Goal: Use online tool/utility: Use online tool/utility

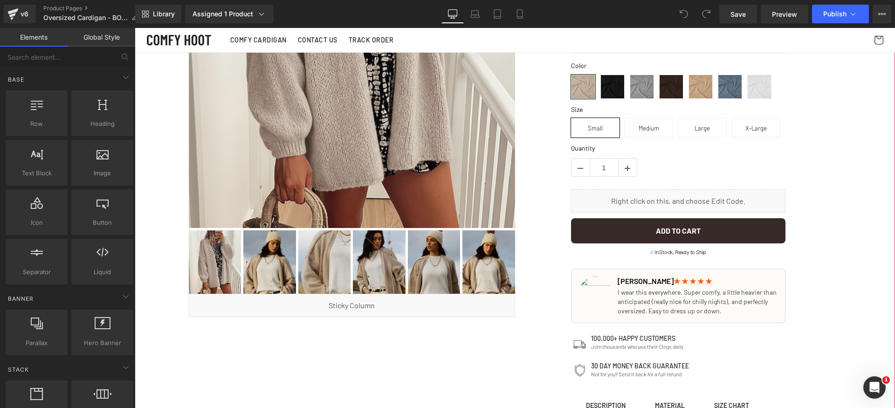
scroll to position [146, 0]
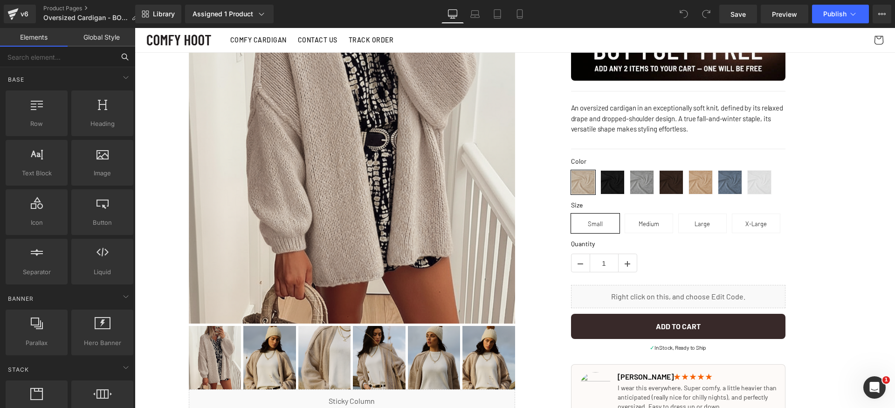
click at [67, 62] on input "text" at bounding box center [57, 57] width 115 height 21
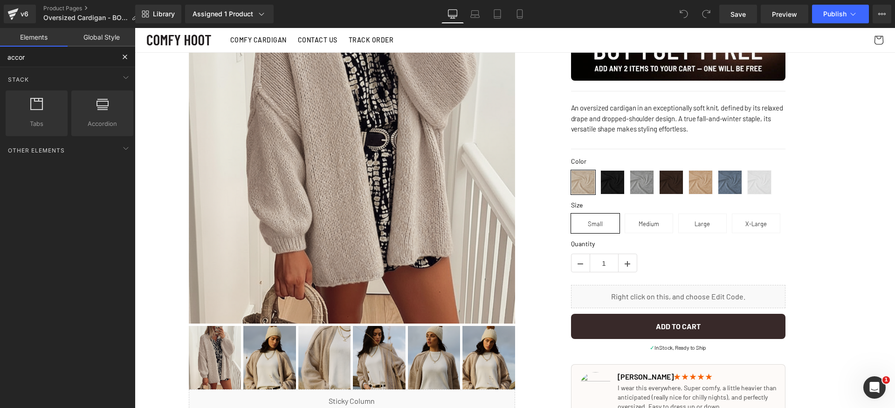
type input "accord"
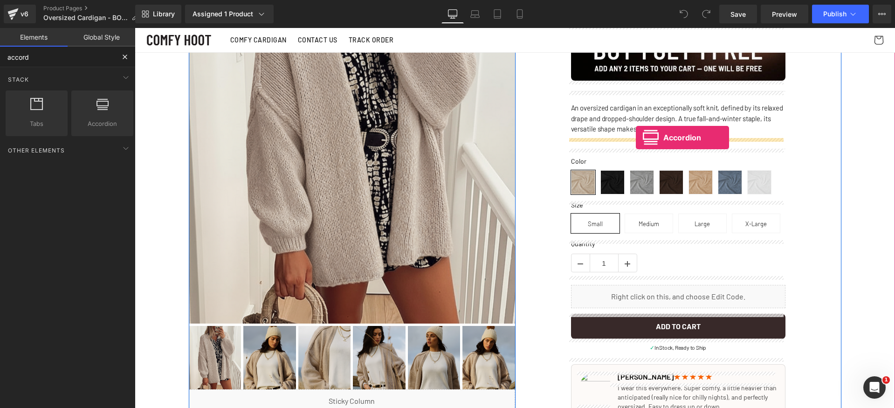
drag, startPoint x: 256, startPoint y: 146, endPoint x: 636, endPoint y: 138, distance: 379.6
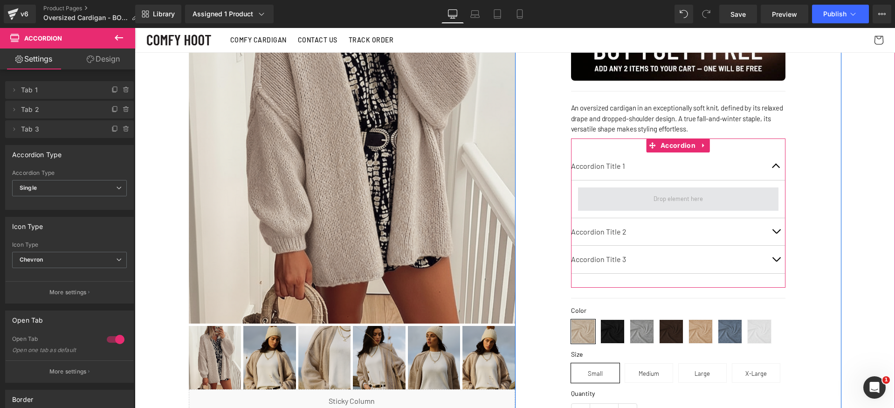
click at [639, 193] on span at bounding box center [678, 198] width 200 height 23
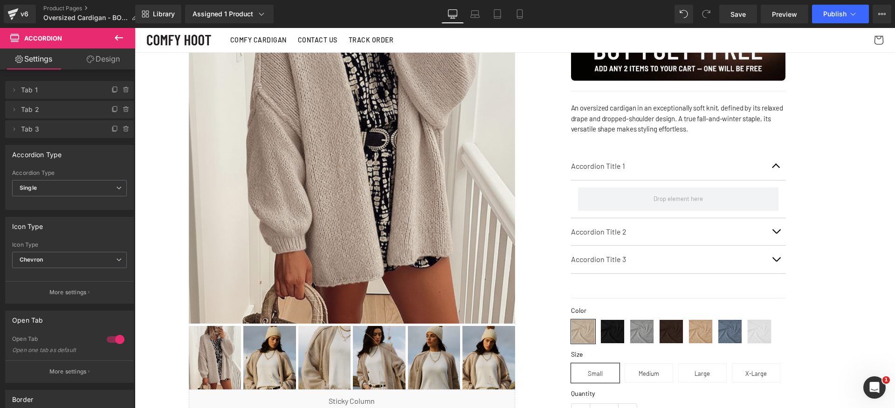
click at [121, 38] on icon at bounding box center [119, 38] width 8 height 6
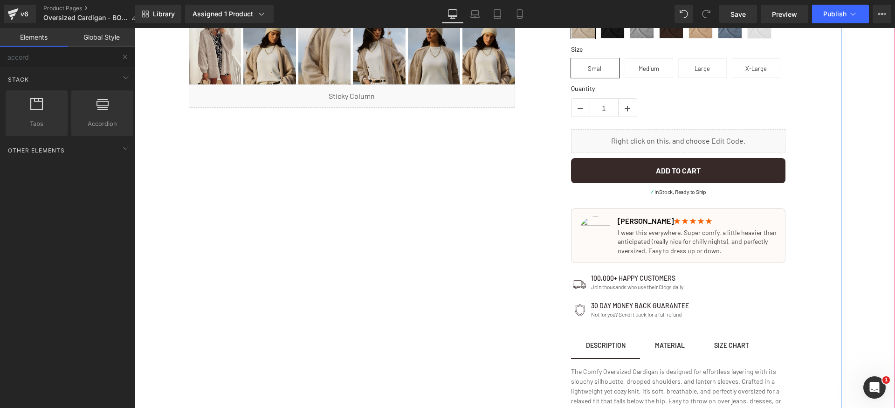
scroll to position [595, 0]
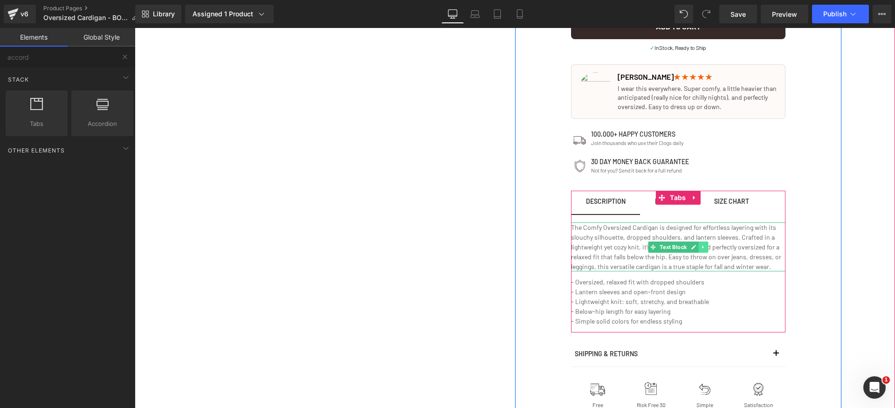
click at [701, 249] on icon at bounding box center [703, 247] width 5 height 6
click at [696, 248] on icon at bounding box center [698, 247] width 5 height 6
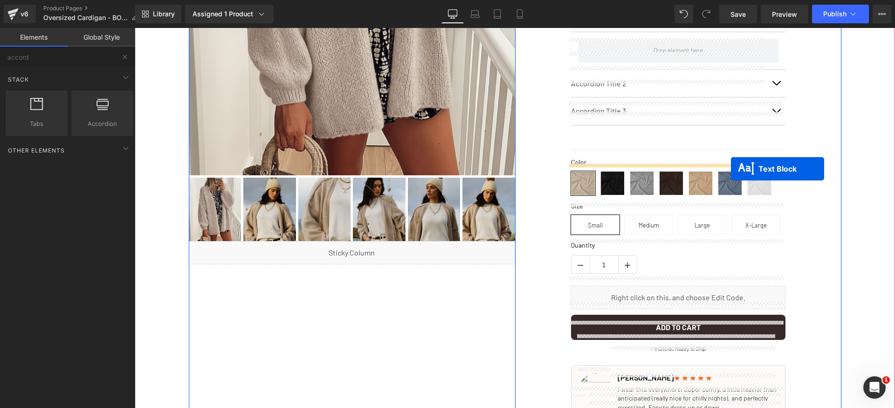
scroll to position [202, 0]
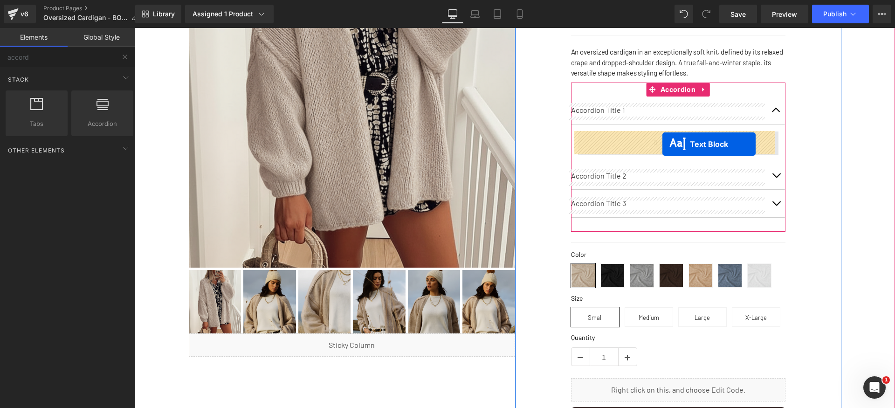
drag, startPoint x: 660, startPoint y: 305, endPoint x: 662, endPoint y: 144, distance: 161.8
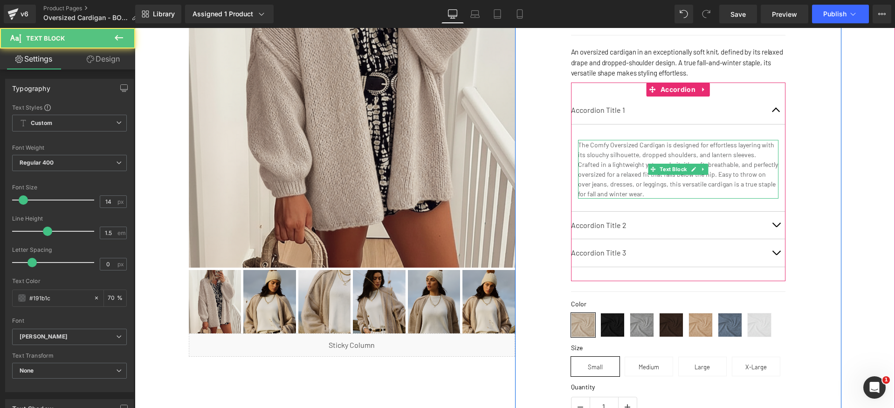
click at [626, 160] on p "The Comfy Oversized Cardigan is designed for effortless layering with its slouc…" at bounding box center [678, 169] width 200 height 59
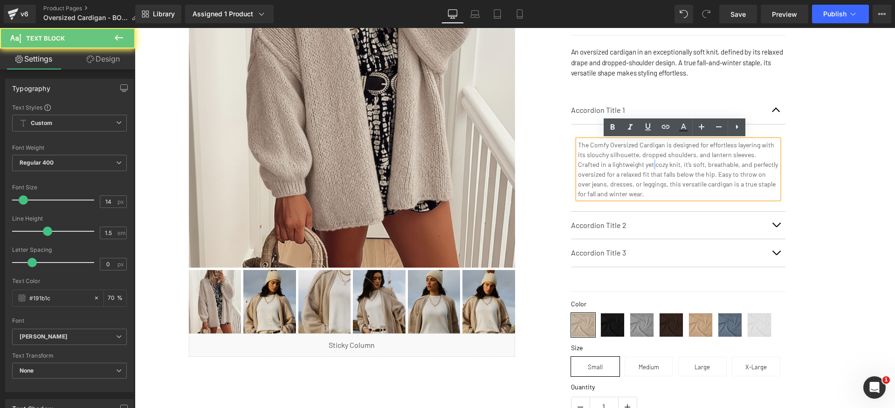
click at [626, 160] on p "The Comfy Oversized Cardigan is designed for effortless layering with its slouc…" at bounding box center [678, 169] width 200 height 59
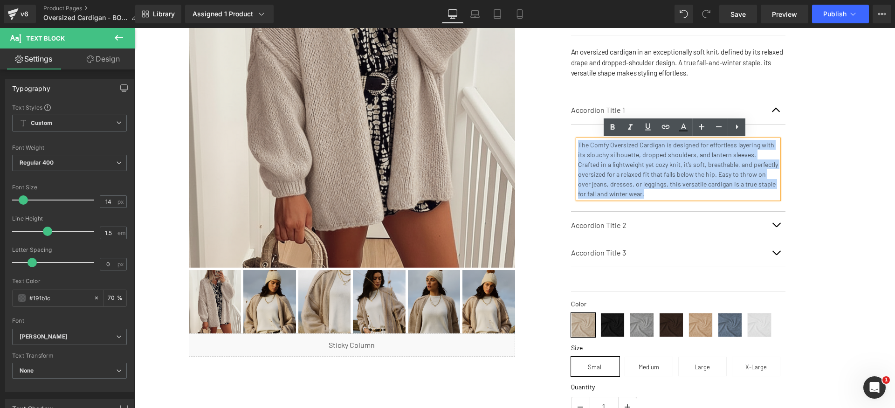
click at [626, 160] on p "The Comfy Oversized Cardigan is designed for effortless layering with its slouc…" at bounding box center [678, 169] width 200 height 59
paste div
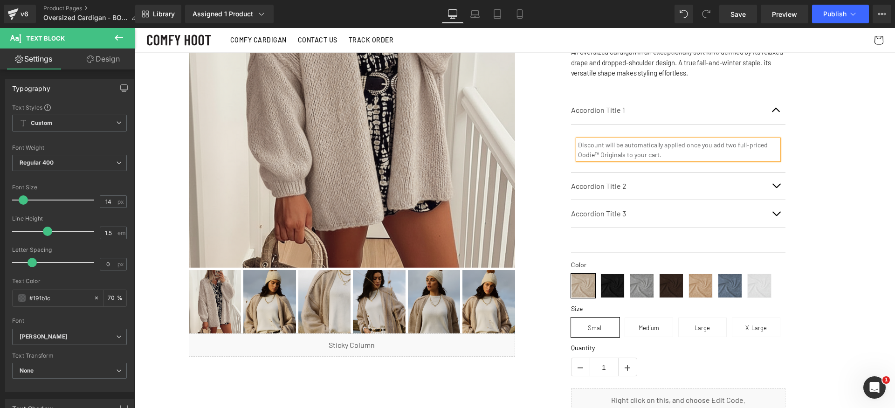
scroll to position [186, 0]
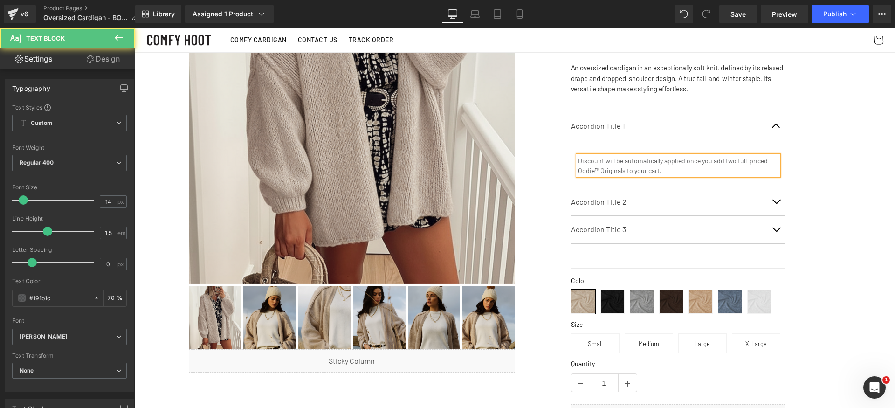
click at [762, 165] on p "Discount will be automatically applied once you add two full-priced Oodie™ Orig…" at bounding box center [678, 166] width 200 height 20
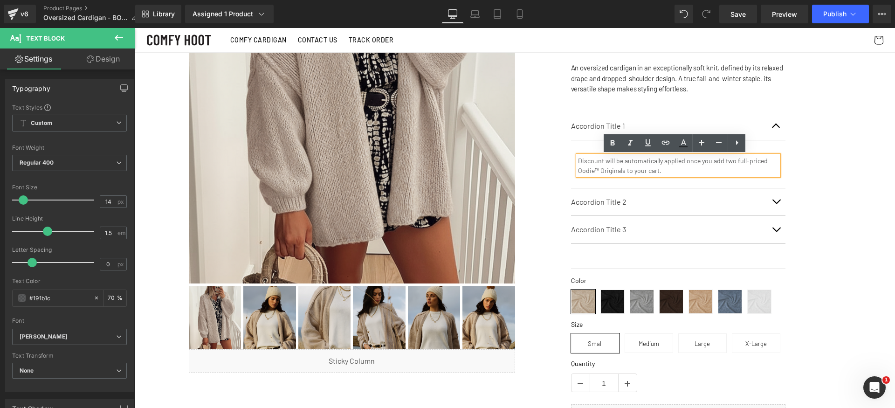
click at [579, 170] on p "Discount will be automatically applied once you add two full-priced Oodie™ Orig…" at bounding box center [678, 166] width 200 height 20
click at [616, 170] on p "Discount will be automatically applied once you add two full-priced Oodie™ Orig…" at bounding box center [678, 166] width 200 height 20
drag, startPoint x: 621, startPoint y: 171, endPoint x: 569, endPoint y: 168, distance: 52.3
click at [571, 168] on article "Discount will be automatically applied once you add two full-priced Oodie™ Orig…" at bounding box center [678, 164] width 214 height 48
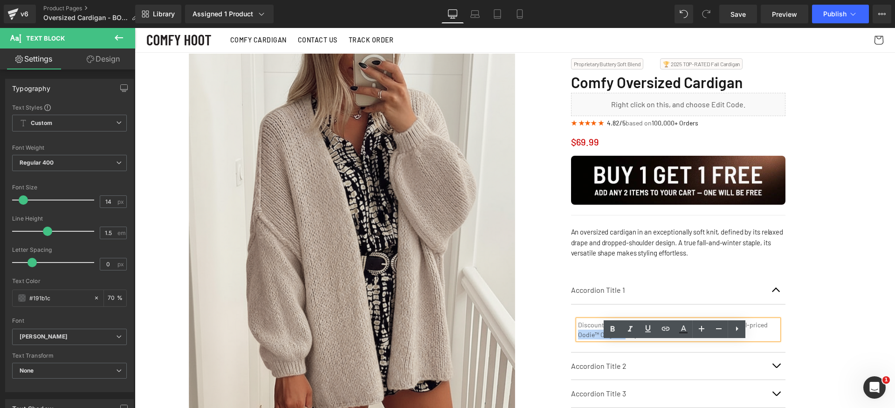
scroll to position [0, 0]
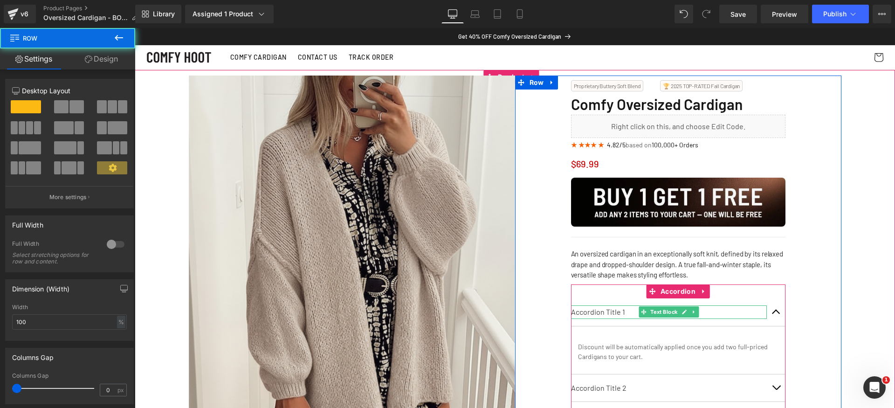
click at [605, 312] on p "Accordion Title 1" at bounding box center [669, 312] width 196 height 14
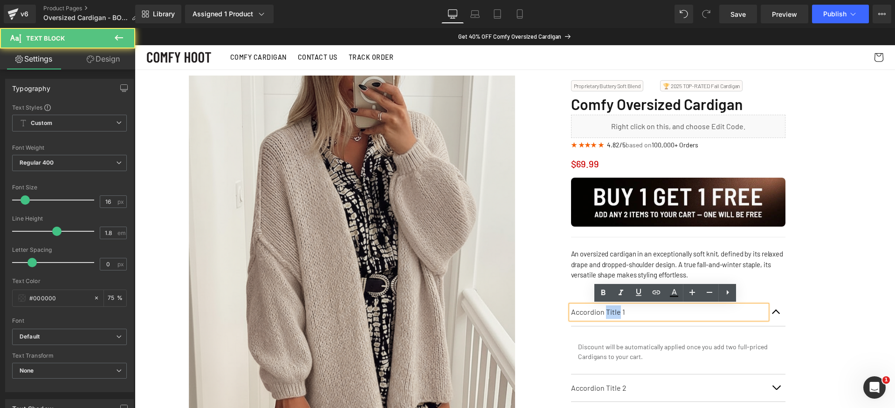
click at [605, 312] on p "Accordion Title 1" at bounding box center [669, 312] width 196 height 14
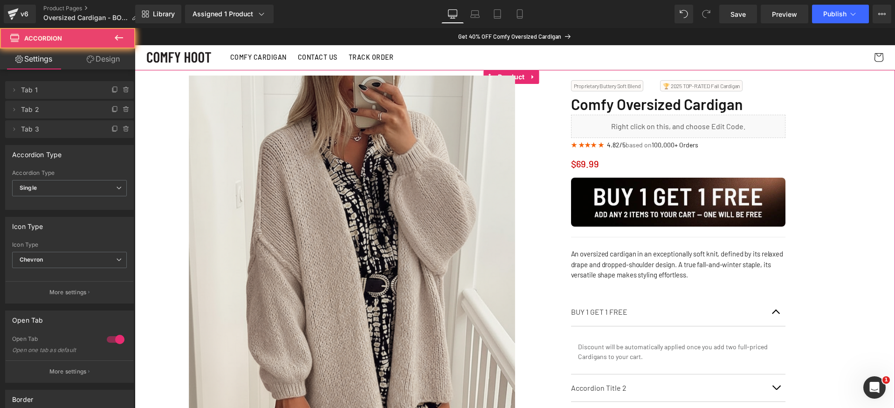
click at [774, 311] on button "button" at bounding box center [776, 312] width 19 height 28
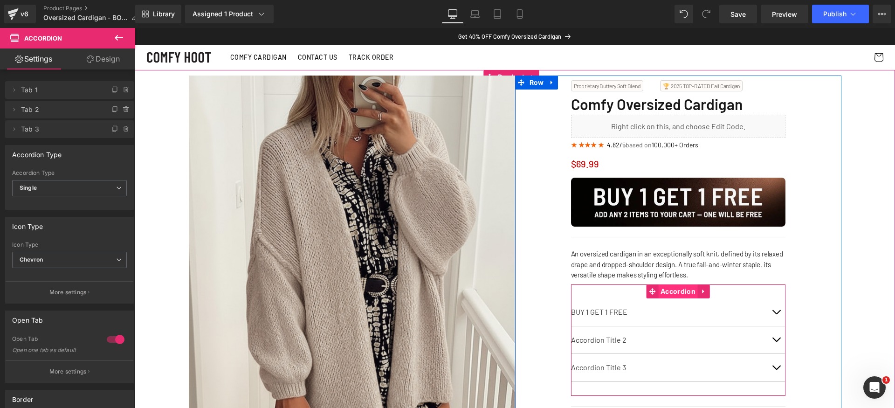
click at [681, 292] on span "Accordion" at bounding box center [678, 291] width 40 height 14
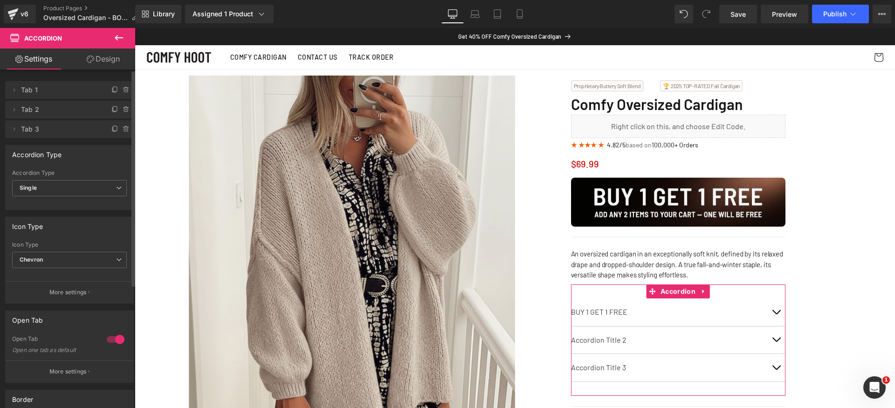
click at [100, 179] on div "Accordion Type Single Multiple Single" at bounding box center [69, 188] width 115 height 37
click at [97, 186] on span "Single" at bounding box center [69, 188] width 115 height 16
click at [97, 186] on span "Single" at bounding box center [67, 188] width 111 height 16
click at [92, 259] on span "Chevron" at bounding box center [69, 260] width 115 height 16
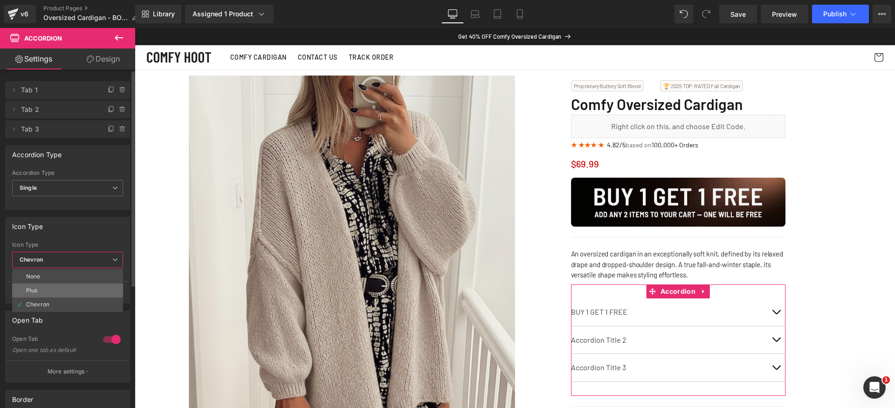
click at [60, 292] on li "Plus" at bounding box center [67, 290] width 111 height 14
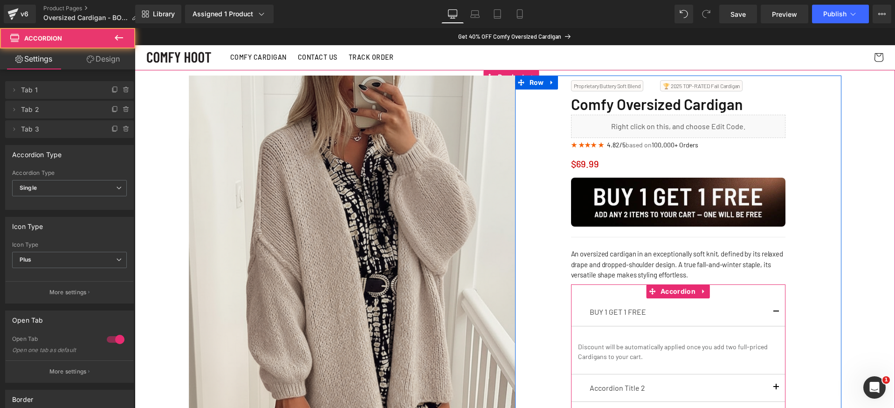
click at [773, 313] on button "button" at bounding box center [776, 312] width 19 height 28
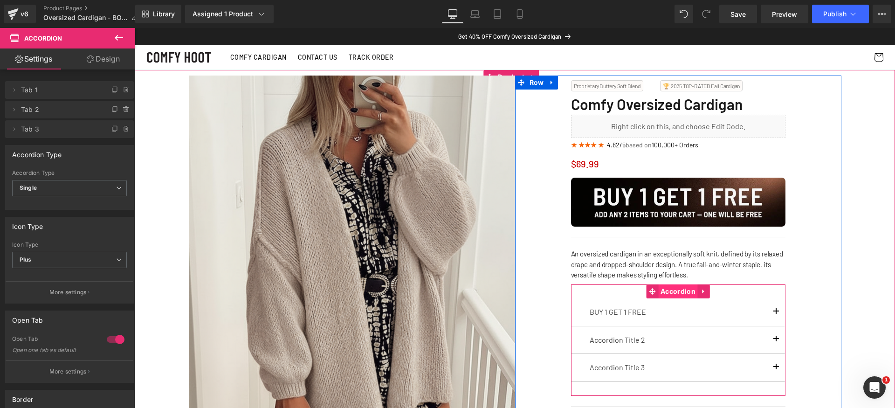
click at [672, 291] on span "Accordion" at bounding box center [678, 291] width 40 height 14
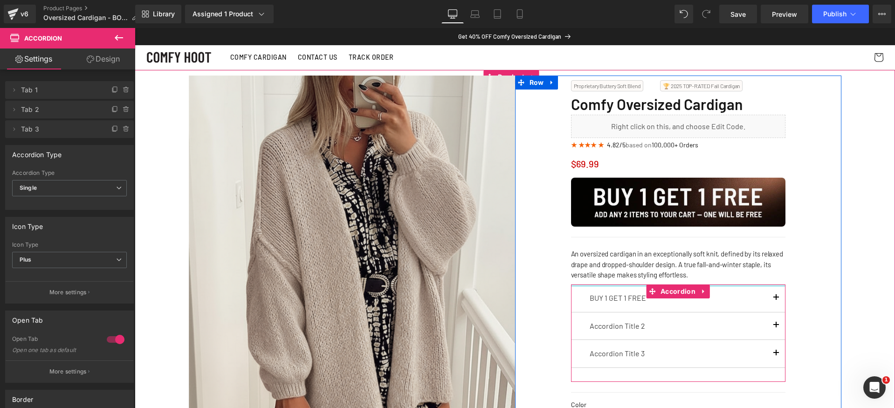
drag, startPoint x: 633, startPoint y: 286, endPoint x: 647, endPoint y: 265, distance: 25.1
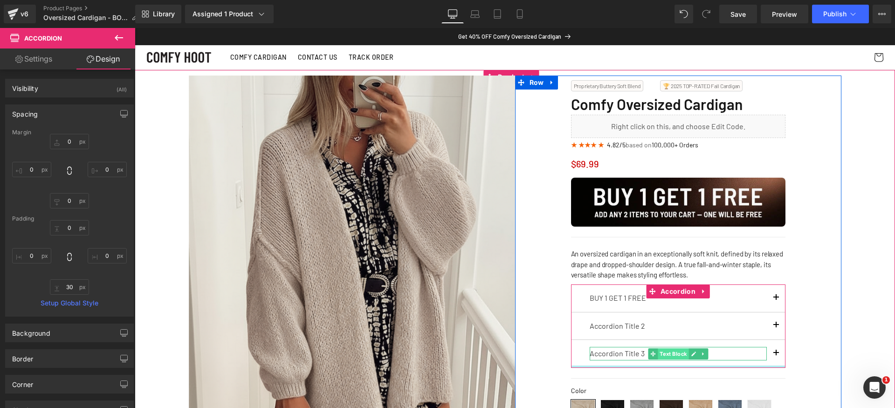
drag, startPoint x: 654, startPoint y: 379, endPoint x: 660, endPoint y: 351, distance: 29.2
click at [658, 353] on div "BUY 1 GET 1 FREE Text Block Discount will be automatically applied once you add…" at bounding box center [678, 325] width 214 height 83
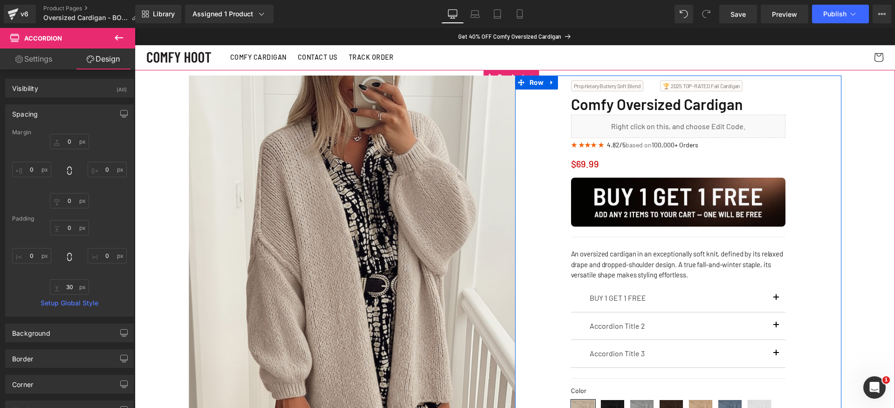
click at [673, 289] on span "Accordion" at bounding box center [678, 291] width 32 height 11
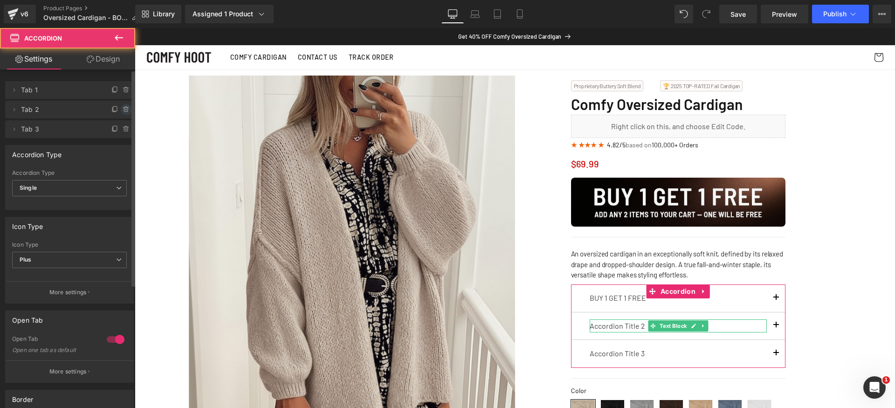
click at [123, 108] on icon at bounding box center [126, 109] width 7 height 7
click at [119, 108] on button "Delete" at bounding box center [118, 110] width 29 height 12
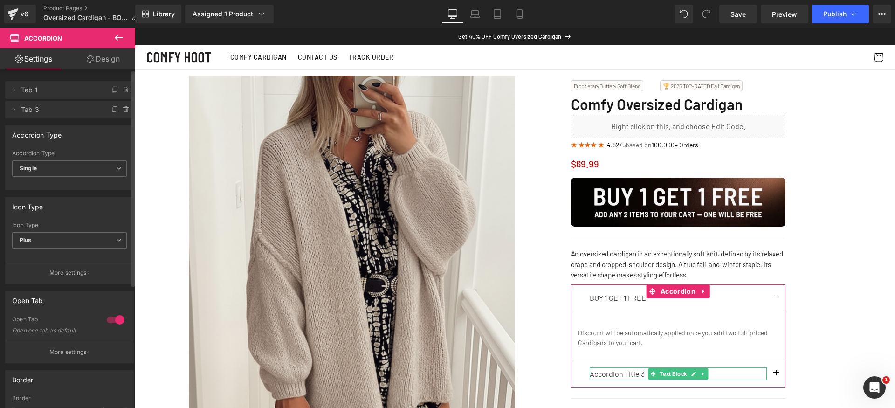
click at [124, 108] on icon at bounding box center [126, 110] width 4 height 4
click at [120, 108] on button "Delete" at bounding box center [116, 110] width 29 height 12
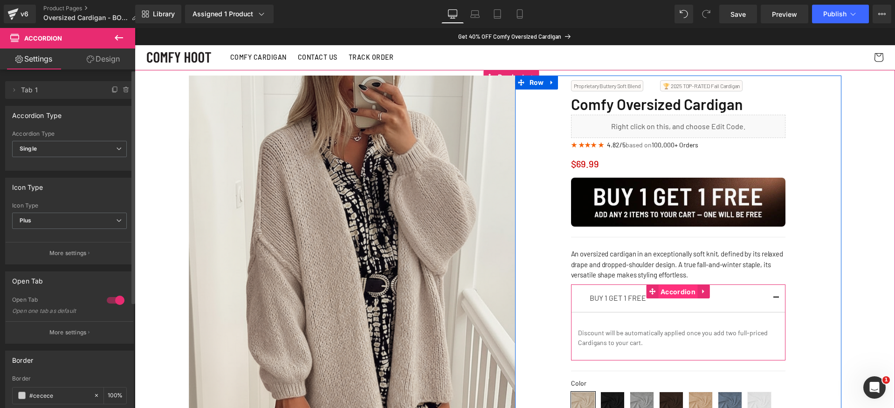
click at [665, 289] on span "Accordion" at bounding box center [678, 292] width 40 height 14
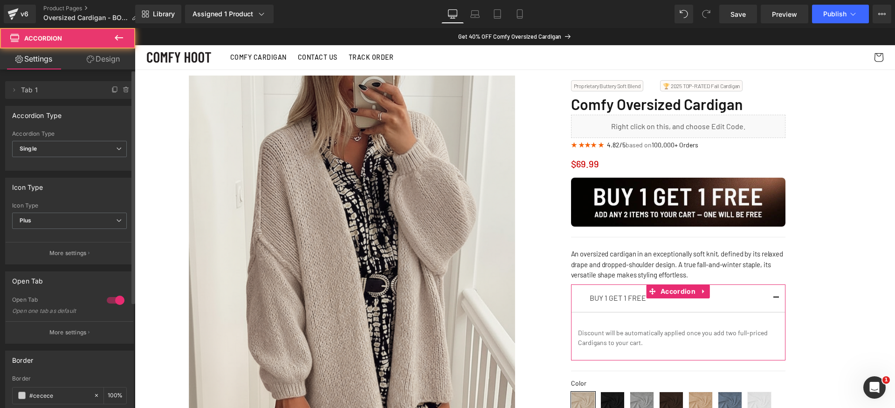
click at [113, 57] on link "Design" at bounding box center [103, 58] width 68 height 21
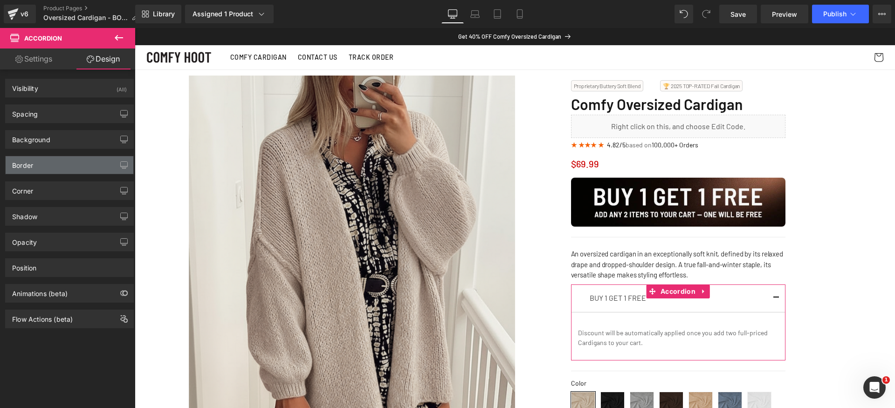
click at [34, 167] on div "Border" at bounding box center [70, 165] width 128 height 18
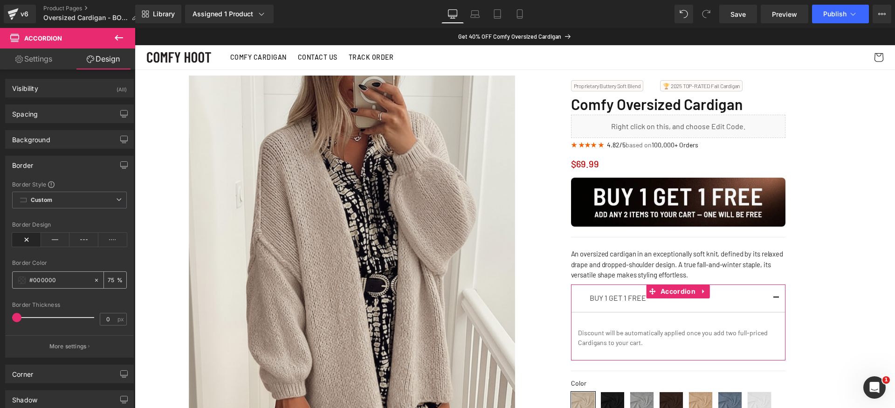
drag, startPoint x: 47, startPoint y: 242, endPoint x: 80, endPoint y: 280, distance: 49.9
click at [48, 242] on icon at bounding box center [55, 240] width 29 height 14
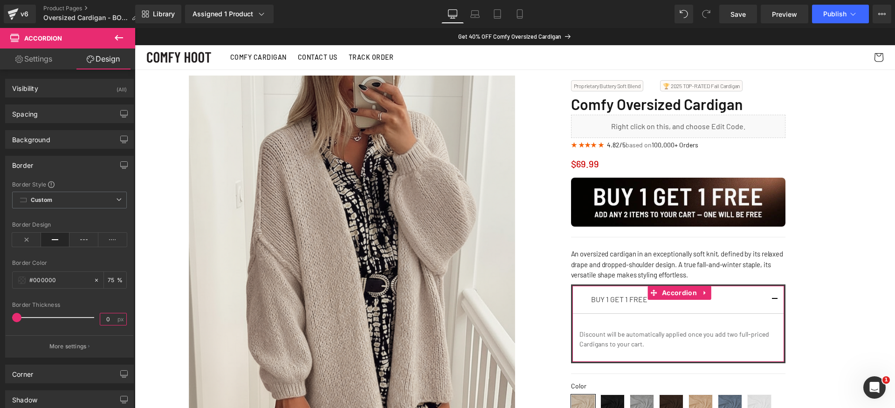
click at [108, 315] on input "0" at bounding box center [108, 319] width 16 height 12
type input "1"
click at [111, 304] on div "Border Thickness" at bounding box center [69, 305] width 115 height 7
click at [110, 279] on input "75" at bounding box center [112, 280] width 9 height 10
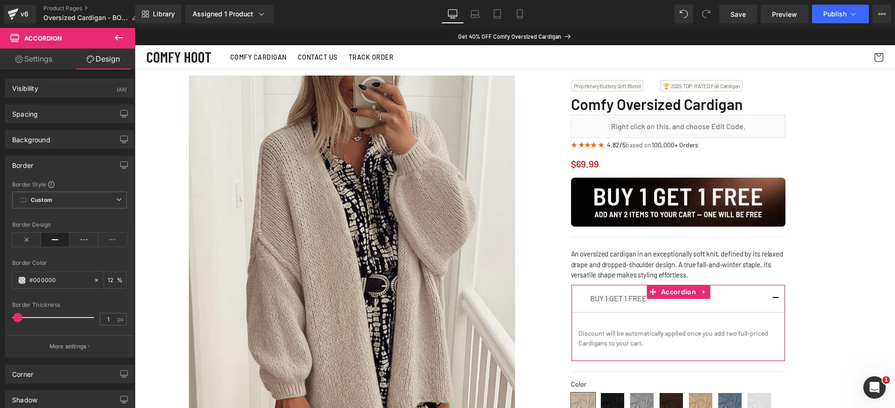
type input "12"
click at [124, 64] on link "Design" at bounding box center [103, 58] width 68 height 21
click at [59, 165] on div "Border" at bounding box center [70, 165] width 128 height 18
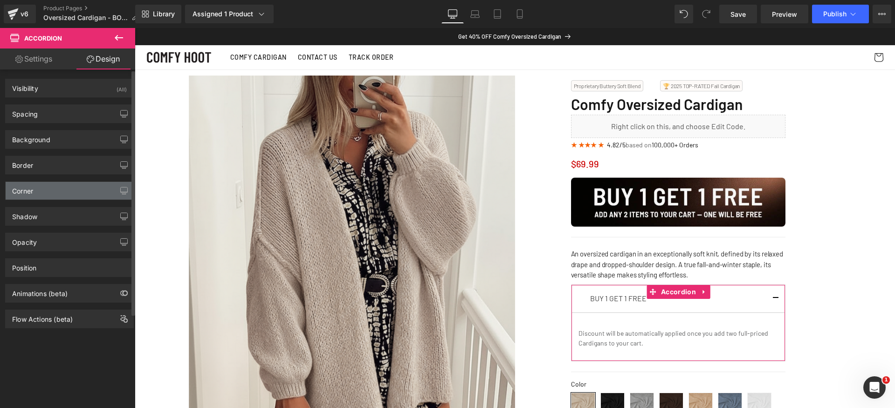
click at [53, 194] on div "Corner" at bounding box center [70, 191] width 128 height 18
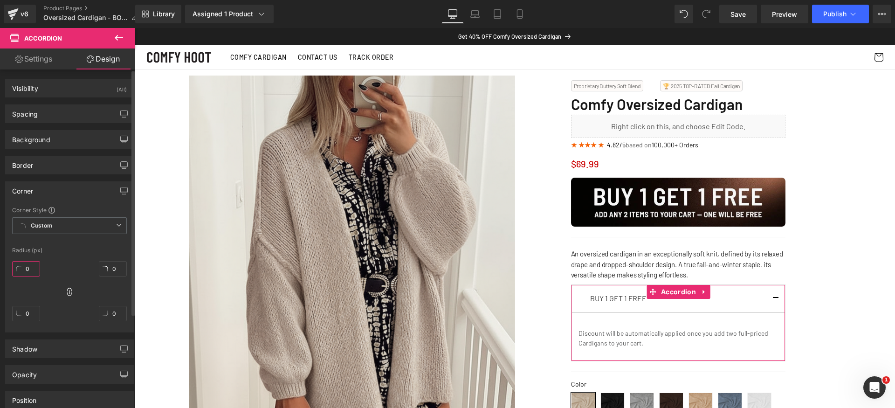
click at [29, 273] on input "0" at bounding box center [26, 268] width 28 height 15
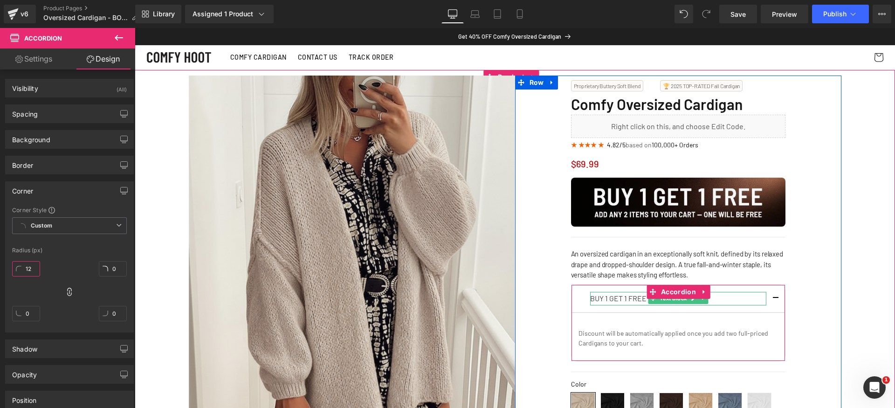
type input "1"
type input "8"
click at [616, 297] on p "BUY 1 GET 1 FREE" at bounding box center [678, 299] width 176 height 14
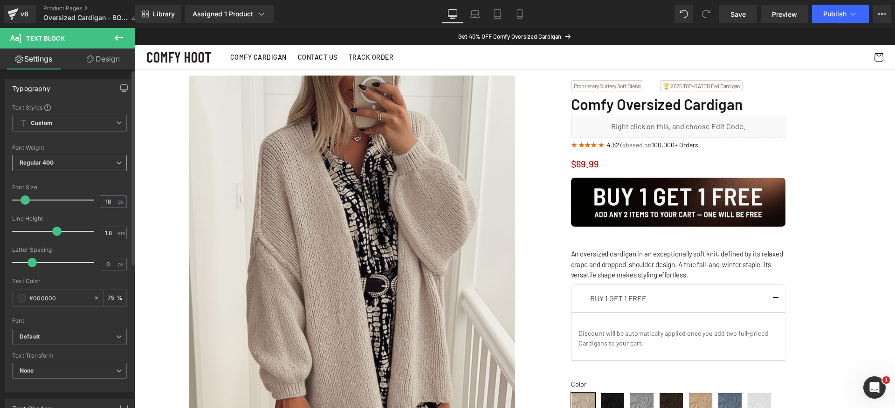
click at [69, 165] on span "Regular 400" at bounding box center [69, 163] width 115 height 16
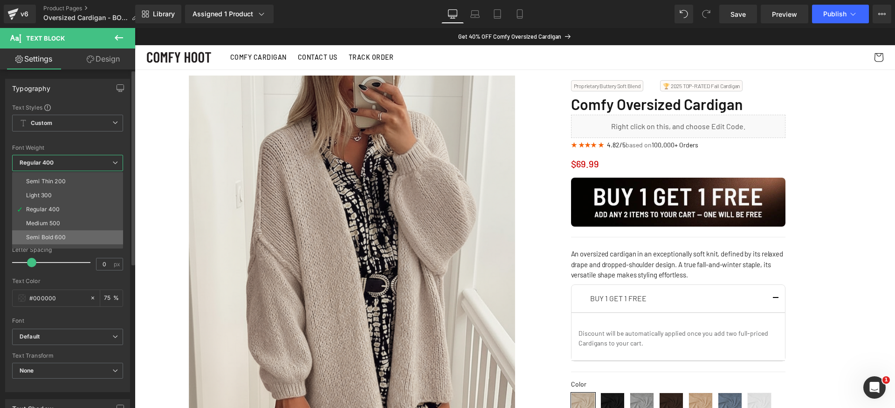
scroll to position [18, 0]
click at [76, 228] on li "Semi Bold 600" at bounding box center [69, 231] width 115 height 14
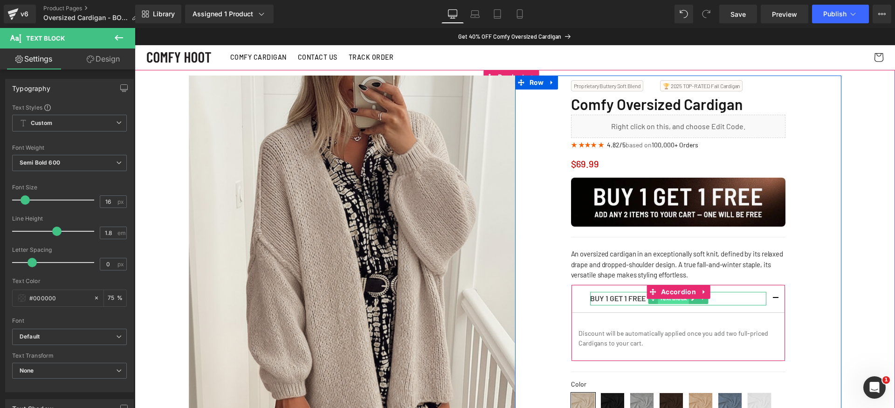
click at [669, 303] on span "Text Block" at bounding box center [673, 298] width 31 height 11
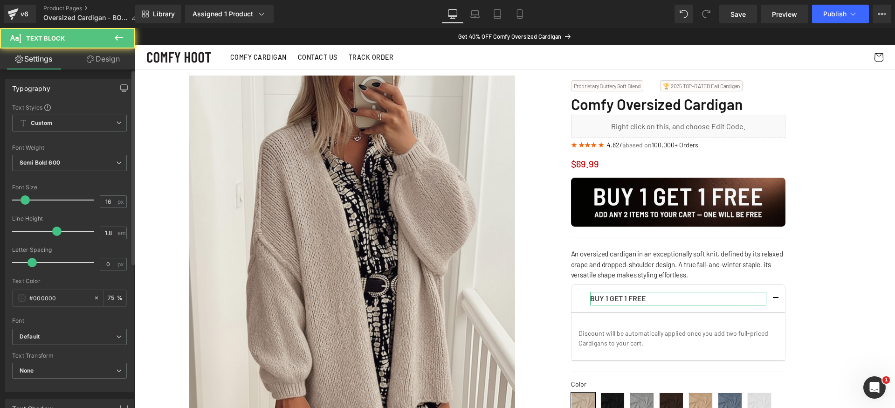
scroll to position [251, 0]
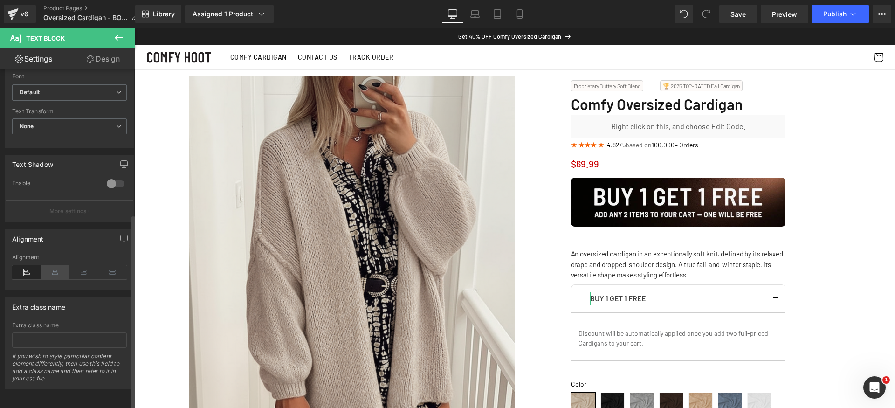
click at [55, 265] on icon at bounding box center [55, 272] width 29 height 14
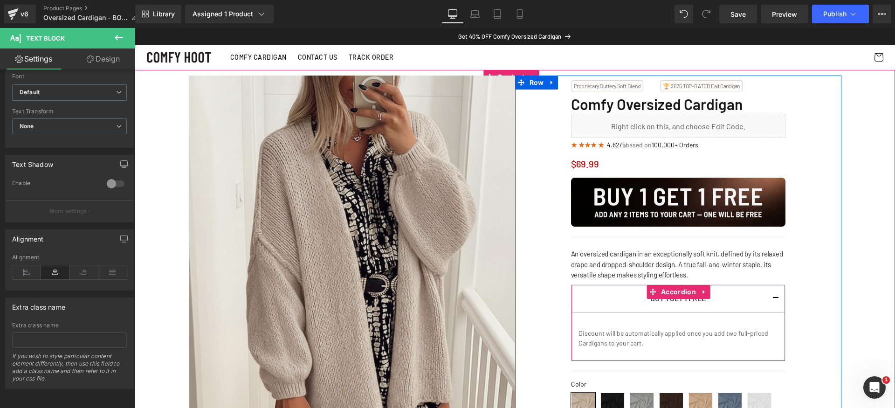
drag, startPoint x: 772, startPoint y: 296, endPoint x: 824, endPoint y: 296, distance: 51.7
click at [772, 295] on button "button" at bounding box center [775, 299] width 19 height 28
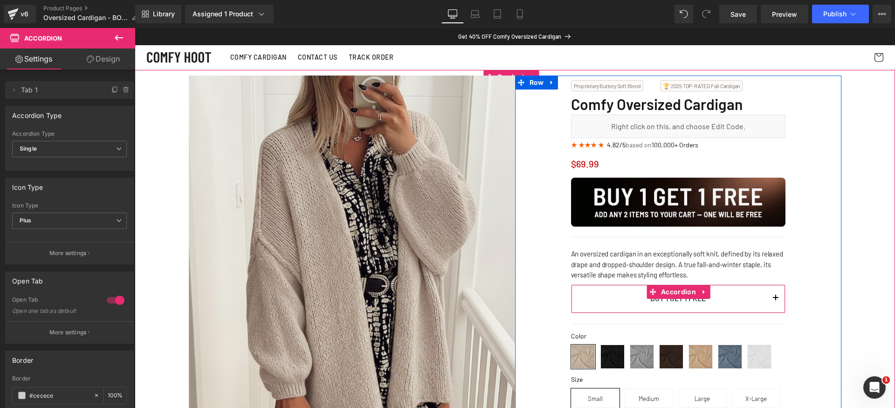
click at [774, 296] on button "button" at bounding box center [775, 299] width 19 height 28
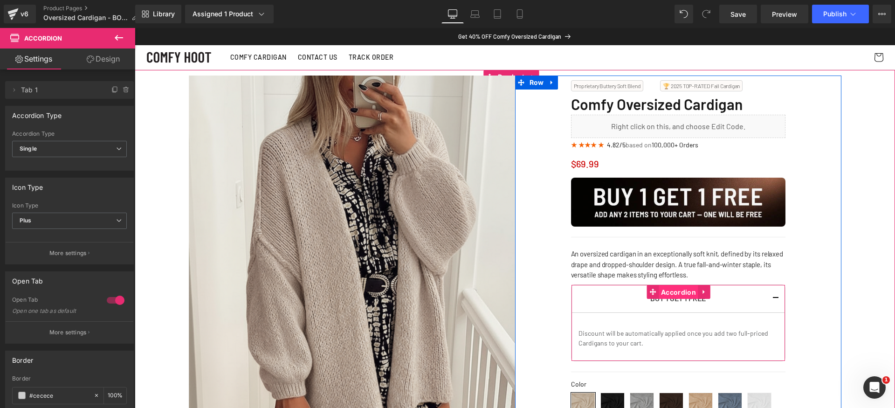
click at [674, 289] on span "Accordion" at bounding box center [679, 292] width 40 height 14
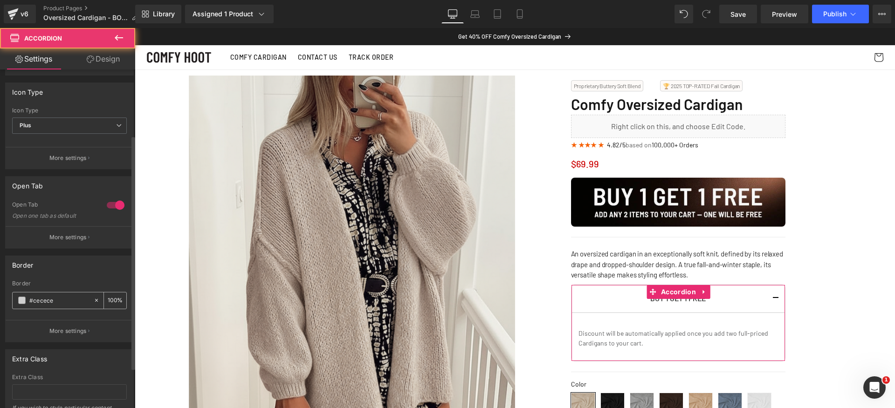
scroll to position [143, 0]
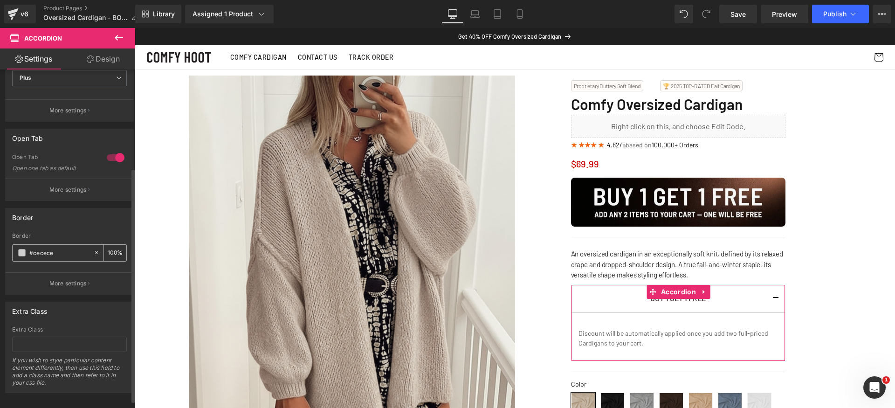
click at [58, 249] on input "#cecece" at bounding box center [59, 253] width 60 height 10
click at [93, 254] on icon at bounding box center [96, 252] width 7 height 7
click at [95, 234] on div "Border" at bounding box center [69, 236] width 115 height 7
click at [113, 255] on input "100" at bounding box center [112, 253] width 9 height 10
click at [20, 254] on span at bounding box center [21, 252] width 7 height 7
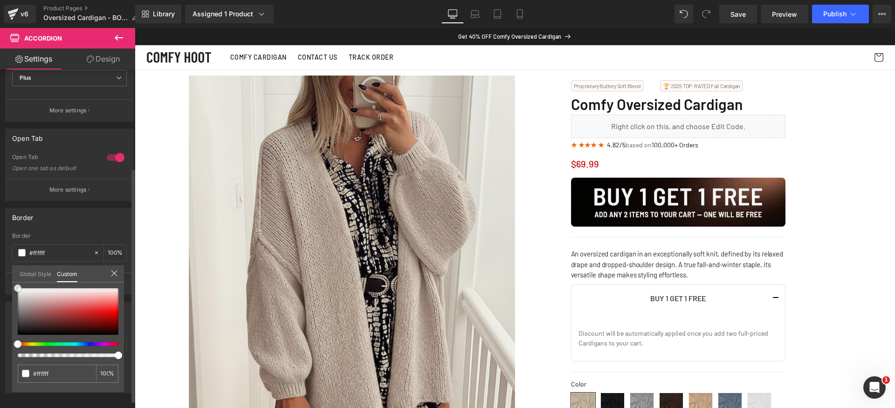
drag, startPoint x: 52, startPoint y: 310, endPoint x: 0, endPoint y: 261, distance: 71.2
click at [0, 261] on div "Border #cecece Border #cecece 100 % More settings Global Style Custom Setup Glo…" at bounding box center [69, 248] width 139 height 94
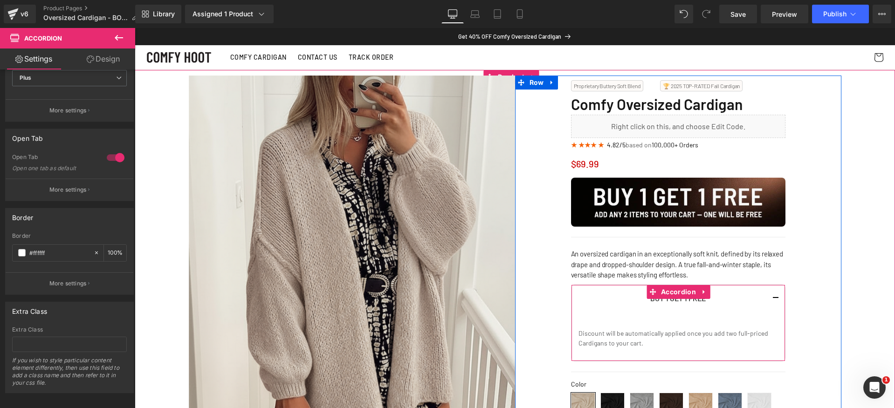
click at [774, 301] on button "button" at bounding box center [775, 299] width 19 height 28
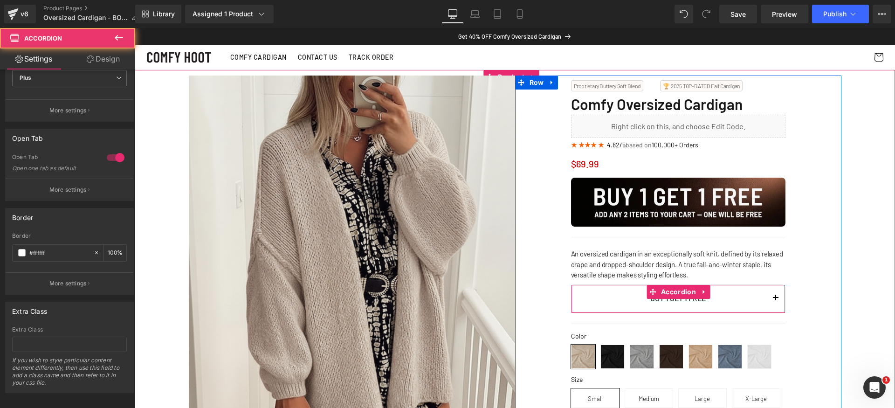
click at [774, 296] on button "button" at bounding box center [775, 299] width 19 height 28
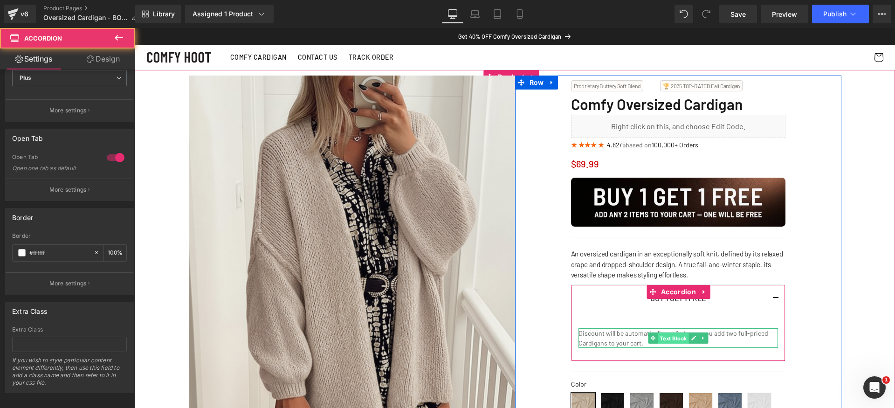
click at [664, 336] on span "Text Block" at bounding box center [673, 337] width 31 height 11
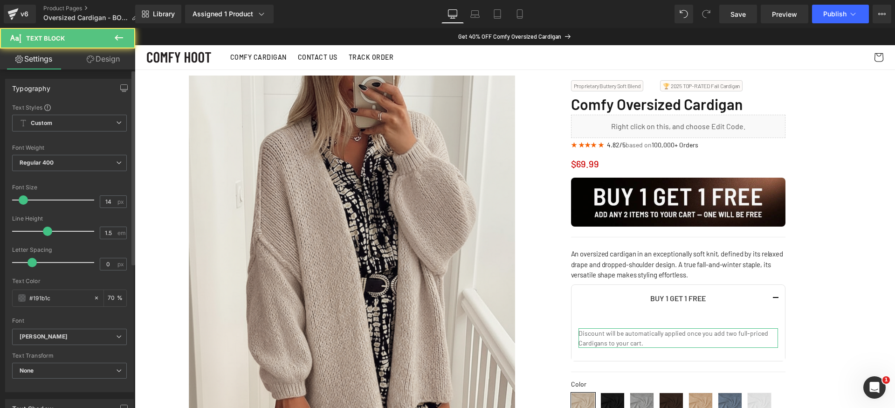
click at [102, 70] on div "Typography Text Styles Custom Custom Setup Global Style Custom Setup Global Sty…" at bounding box center [69, 351] width 139 height 564
drag, startPoint x: 104, startPoint y: 64, endPoint x: 92, endPoint y: 96, distance: 33.8
click at [104, 65] on link "Design" at bounding box center [103, 58] width 68 height 21
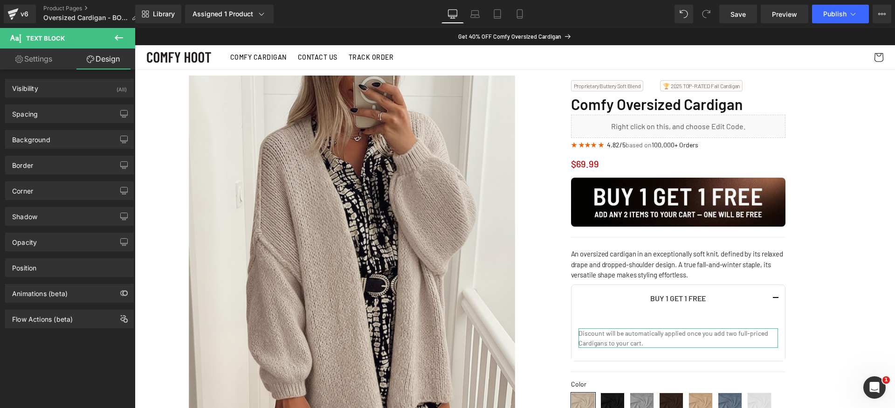
click at [64, 123] on div "Background Color & Image color Color transparent 0 % Image Replace Image Upload…" at bounding box center [69, 136] width 139 height 26
click at [68, 118] on div "Spacing" at bounding box center [70, 114] width 128 height 18
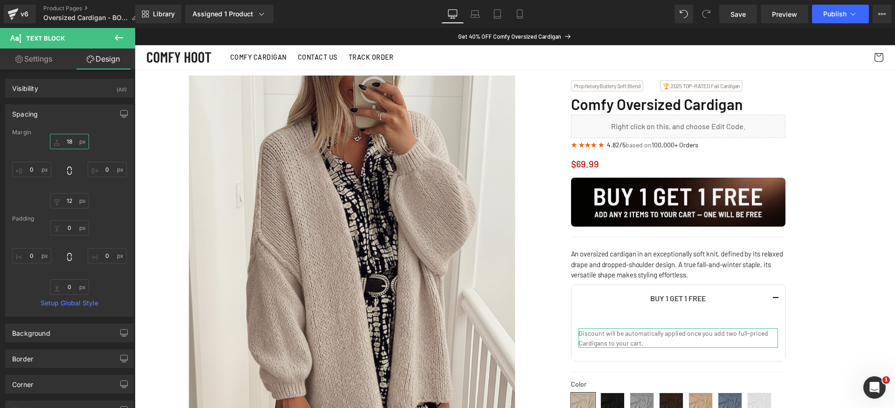
click at [73, 145] on input "18" at bounding box center [69, 141] width 39 height 15
type input "0"
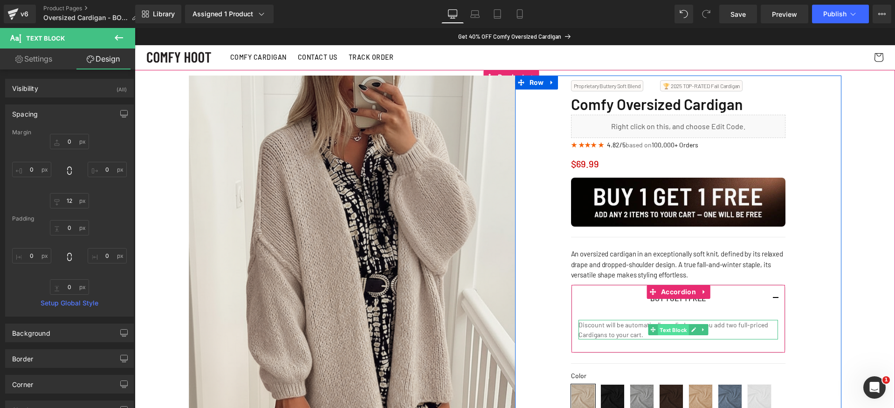
click at [662, 328] on span "Text Block" at bounding box center [673, 329] width 31 height 11
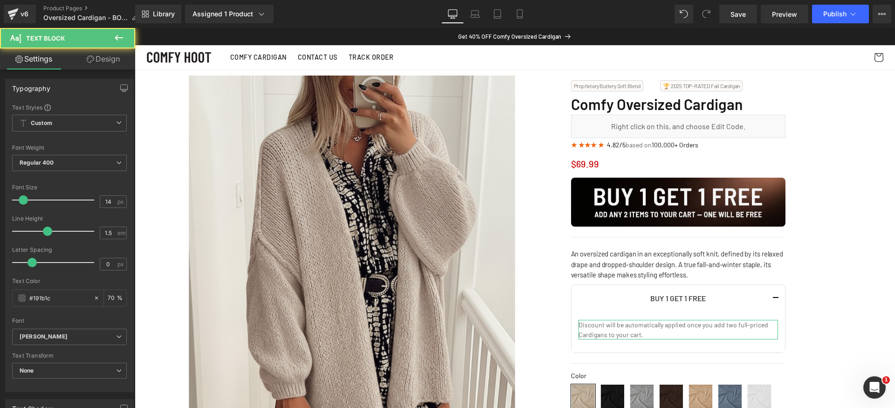
click at [111, 65] on link "Design" at bounding box center [103, 58] width 68 height 21
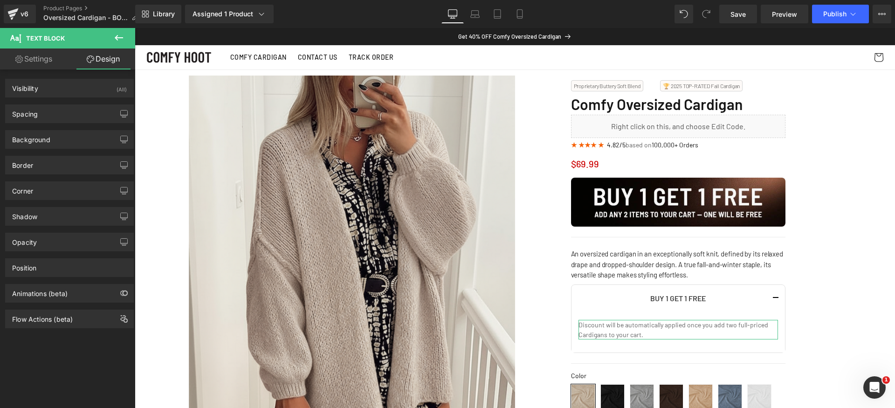
drag, startPoint x: 58, startPoint y: 117, endPoint x: 62, endPoint y: 127, distance: 11.7
click at [58, 115] on div "Spacing" at bounding box center [70, 114] width 128 height 18
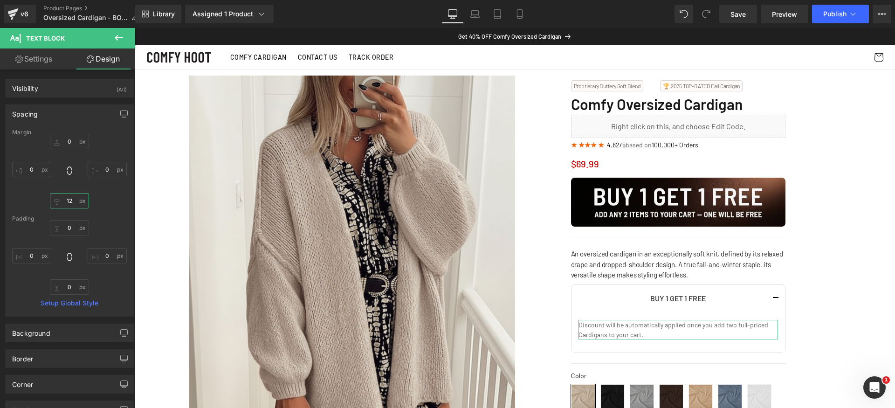
click at [72, 203] on input "12" at bounding box center [69, 200] width 39 height 15
type input "0"
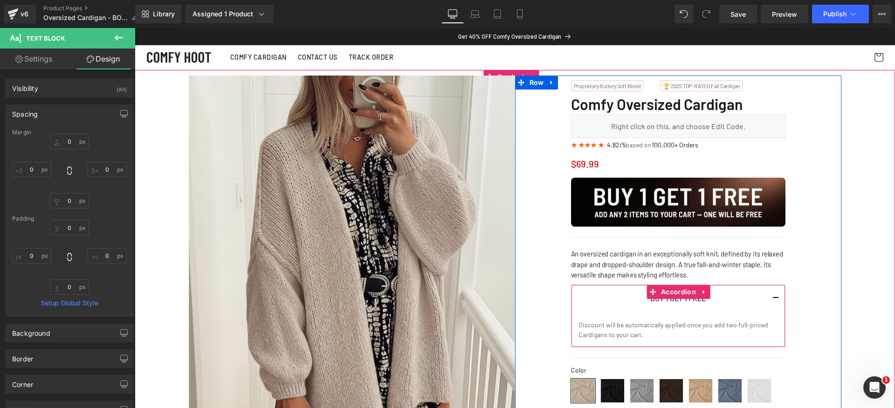
click at [772, 300] on button "button" at bounding box center [775, 299] width 19 height 28
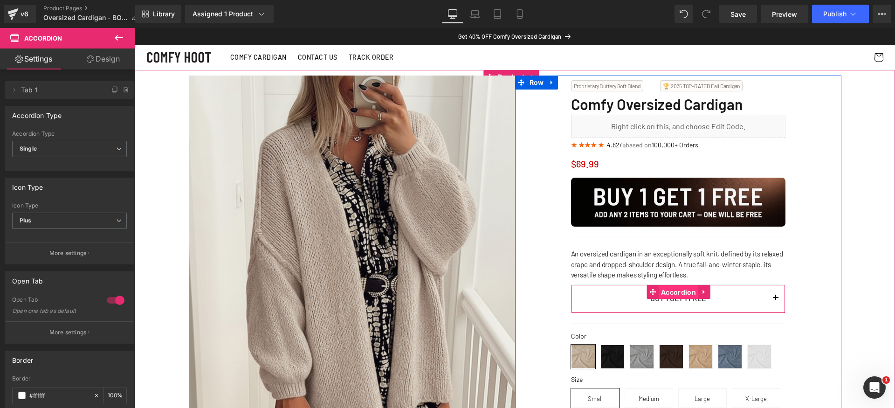
click at [666, 294] on span "Accordion" at bounding box center [679, 292] width 40 height 14
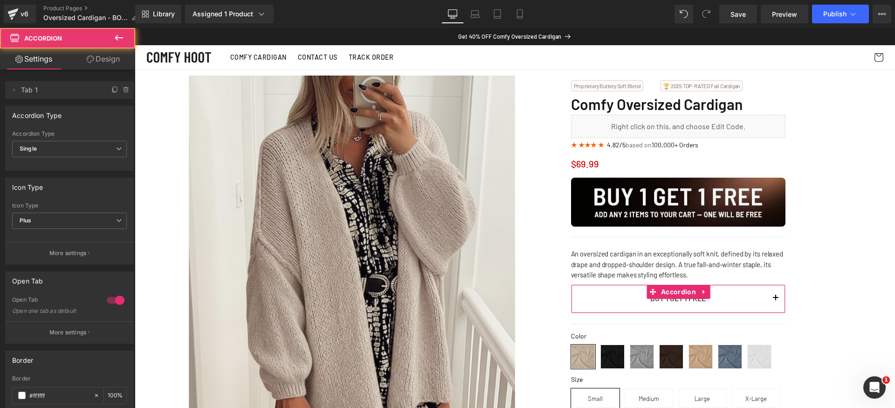
scroll to position [154, 0]
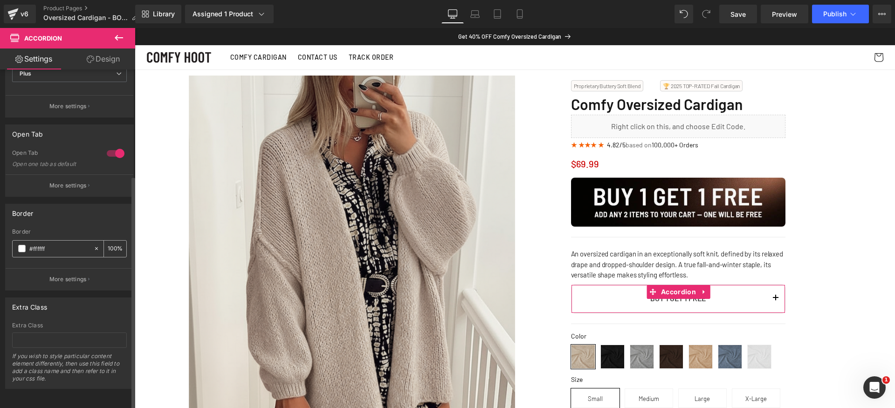
click at [67, 243] on input "#ffffff" at bounding box center [59, 248] width 60 height 10
click at [68, 275] on p "More settings" at bounding box center [67, 279] width 37 height 8
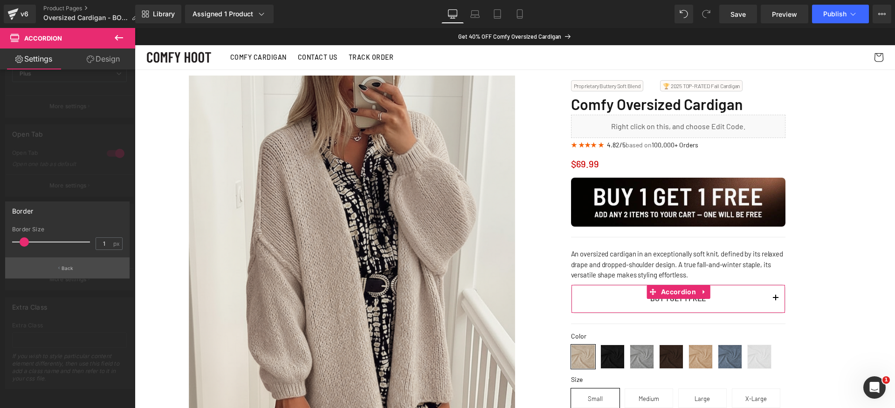
click at [64, 271] on p "Back" at bounding box center [68, 268] width 12 height 7
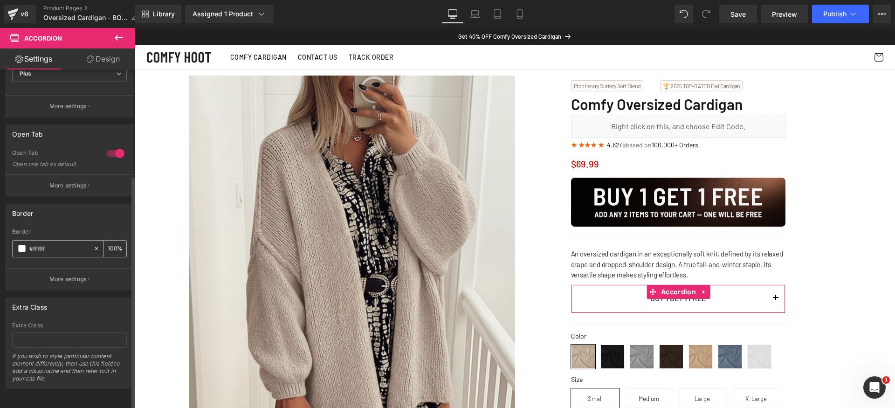
click at [63, 247] on div "#ffffff" at bounding box center [53, 249] width 81 height 16
click at [69, 244] on input "#ffffff" at bounding box center [59, 248] width 60 height 10
paste input "cecece"
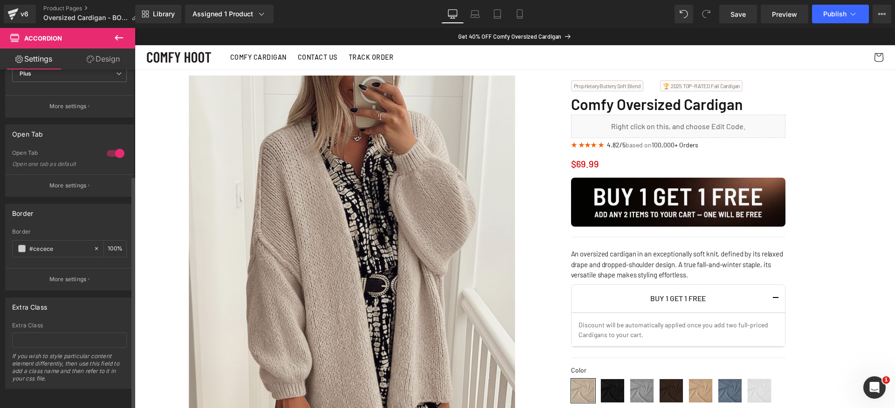
type input "#cecece"
click at [89, 228] on div "Border" at bounding box center [69, 231] width 115 height 7
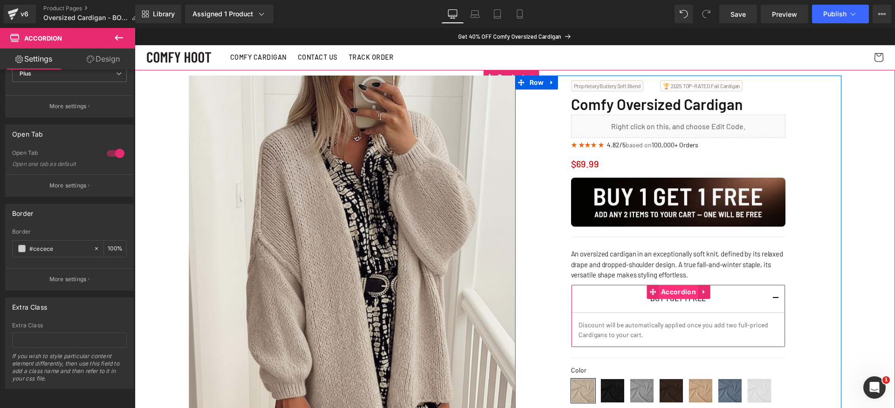
click at [674, 291] on span "Accordion" at bounding box center [679, 292] width 40 height 14
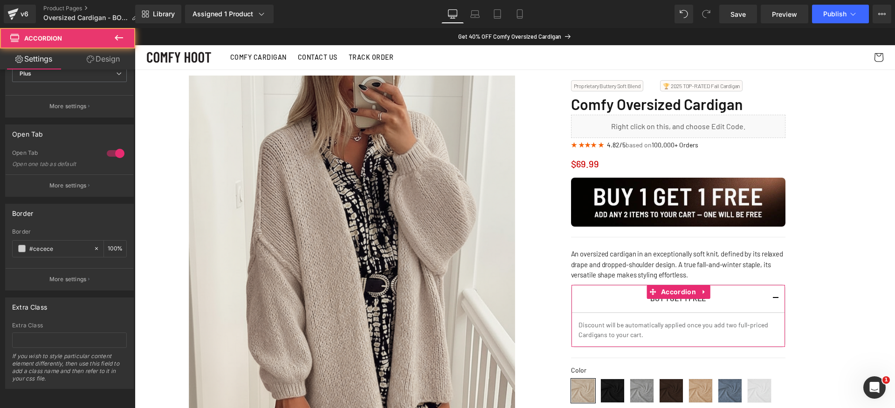
click at [102, 55] on link "Design" at bounding box center [103, 58] width 68 height 21
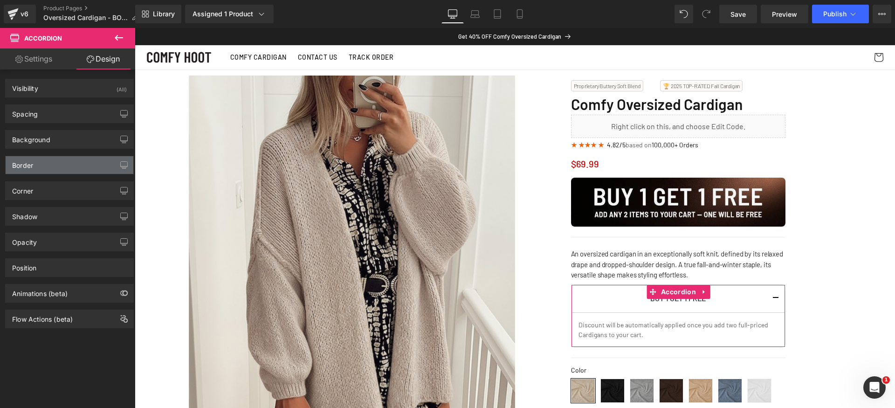
click at [72, 161] on div "Border" at bounding box center [70, 165] width 128 height 18
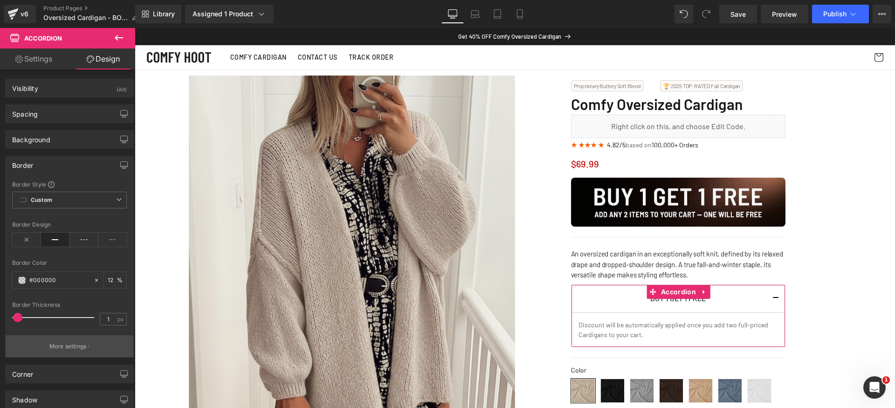
click at [74, 338] on button "More settings" at bounding box center [70, 346] width 128 height 22
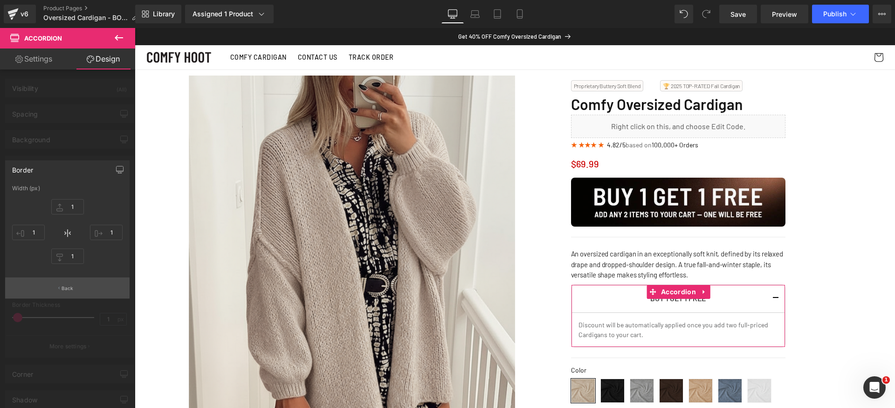
click at [69, 290] on p "Back" at bounding box center [68, 288] width 12 height 7
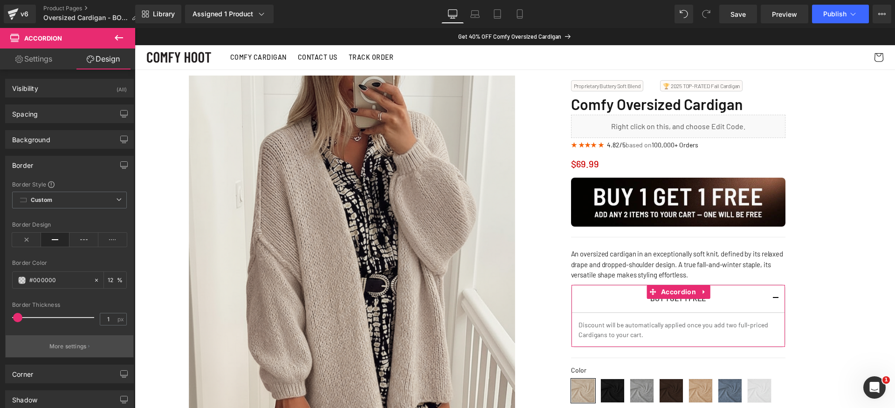
click at [84, 339] on button "More settings" at bounding box center [70, 346] width 128 height 22
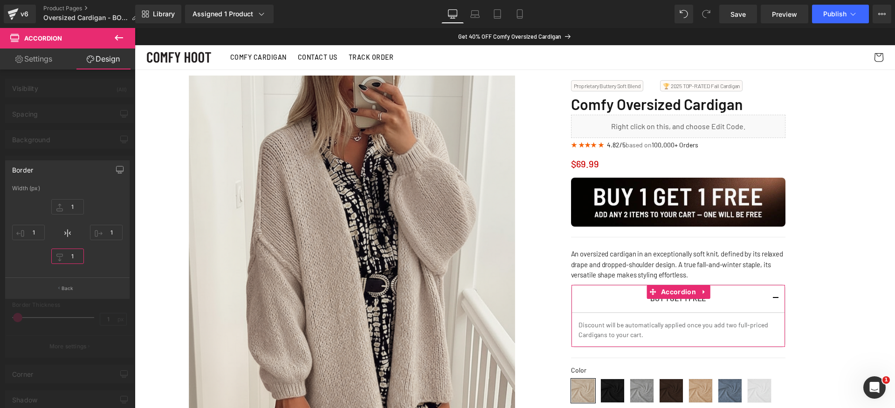
click at [78, 259] on input "1" at bounding box center [67, 255] width 33 height 15
drag, startPoint x: 80, startPoint y: 254, endPoint x: 61, endPoint y: 259, distance: 19.3
click at [56, 257] on input "0" at bounding box center [67, 255] width 33 height 15
type input "1"
click at [78, 283] on button "Back" at bounding box center [67, 287] width 124 height 21
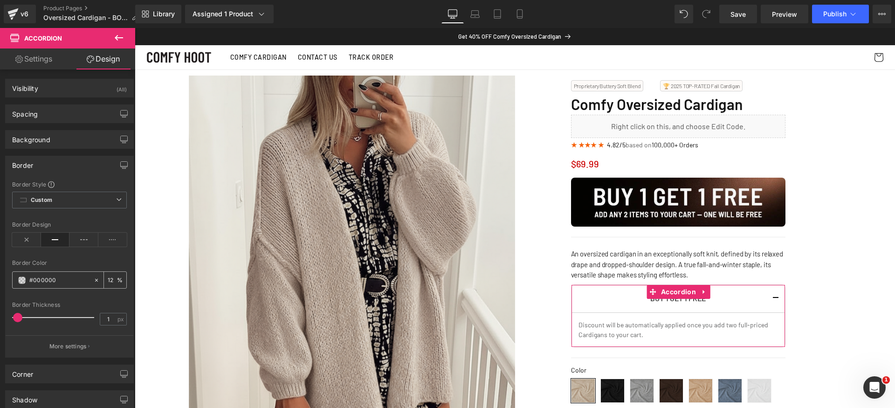
click at [68, 282] on input "#000000" at bounding box center [59, 280] width 60 height 10
paste input "#cecece"
click at [87, 263] on div "Border Color" at bounding box center [69, 263] width 115 height 7
click at [60, 279] on input "a#cecece" at bounding box center [59, 280] width 60 height 10
paste input "text"
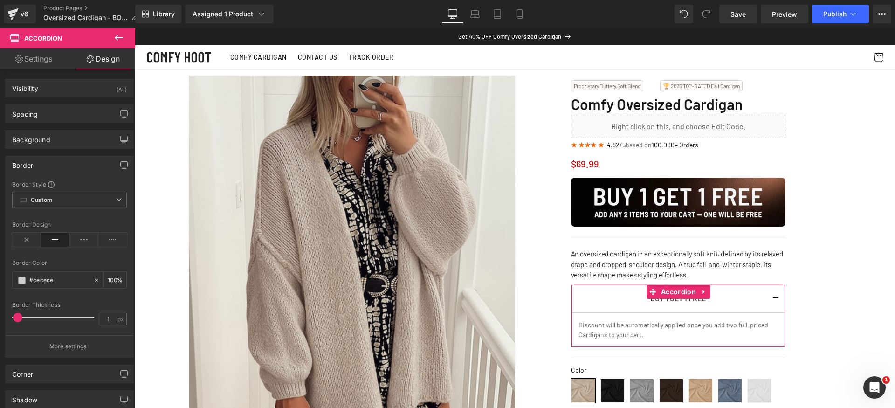
type input "#cecece"
click at [75, 153] on div "Border Border Style Custom Custom Setup Global Style Custom Setup Global Style …" at bounding box center [69, 253] width 139 height 209
click at [69, 162] on div "Border" at bounding box center [70, 165] width 128 height 18
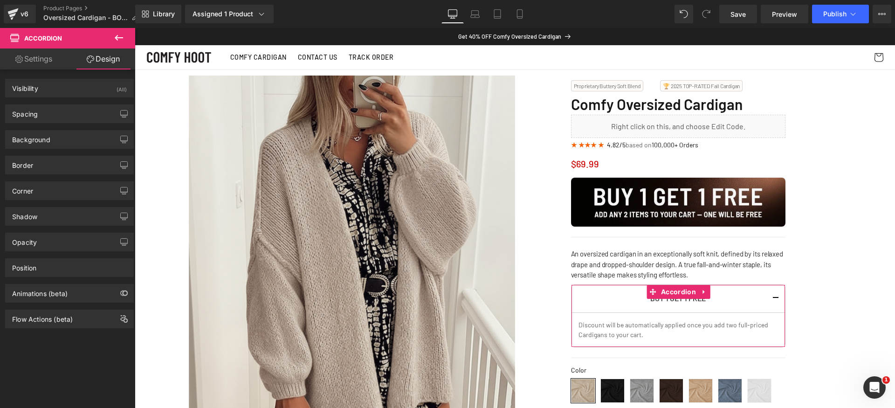
click at [28, 65] on link "Settings" at bounding box center [34, 58] width 68 height 21
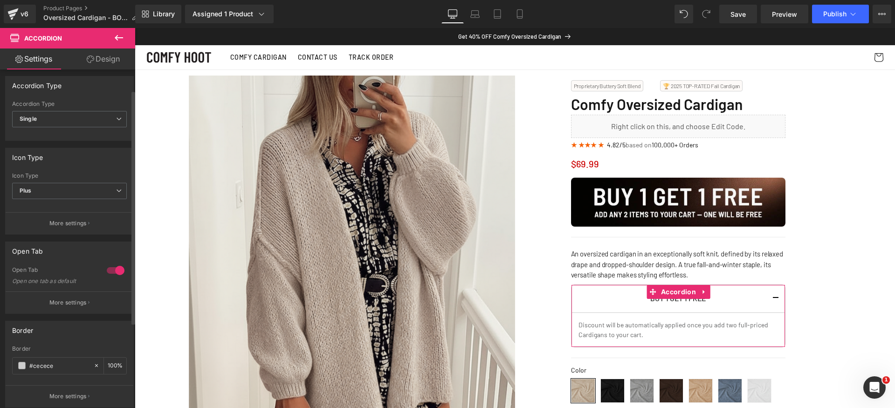
scroll to position [36, 0]
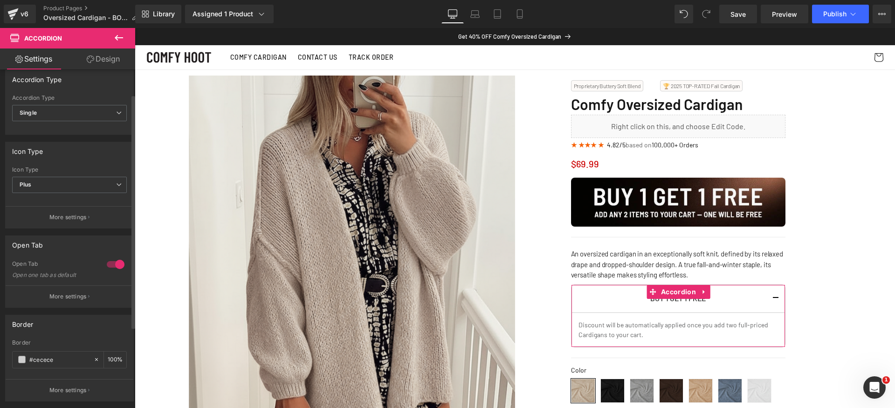
click at [114, 265] on div at bounding box center [115, 264] width 22 height 15
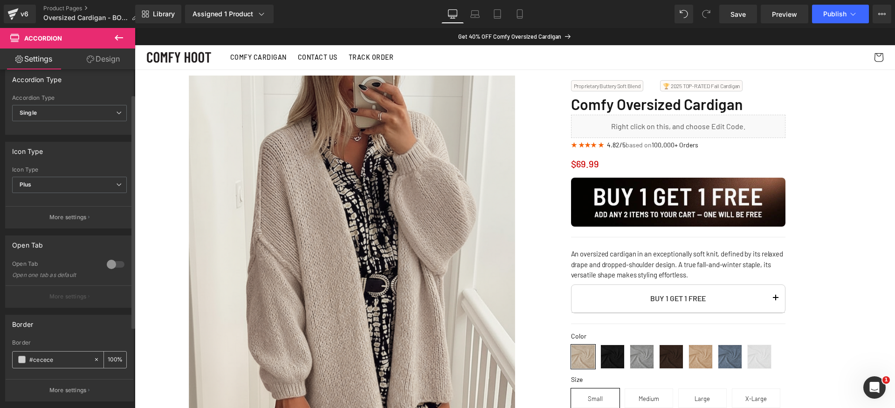
click at [95, 359] on icon at bounding box center [96, 359] width 7 height 7
click at [81, 322] on div "Border" at bounding box center [70, 324] width 128 height 18
click at [82, 390] on p "More settings" at bounding box center [67, 390] width 37 height 8
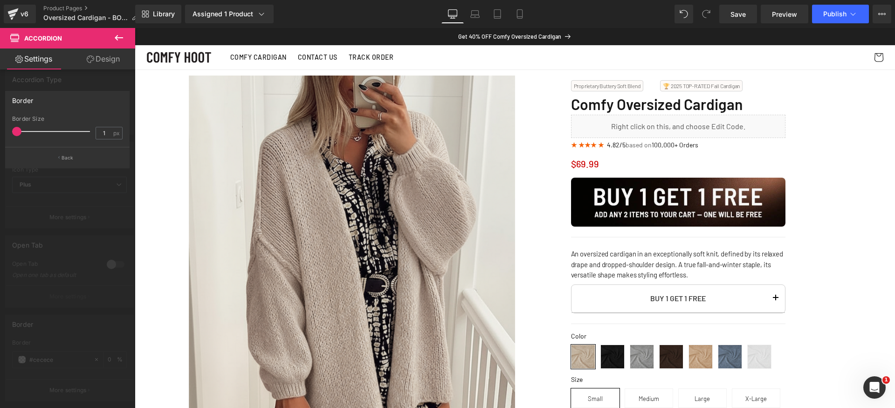
drag, startPoint x: 25, startPoint y: 130, endPoint x: 0, endPoint y: 132, distance: 25.3
click at [0, 132] on div "Border 1px Border Size 1 px Back" at bounding box center [67, 126] width 135 height 84
drag, startPoint x: 16, startPoint y: 129, endPoint x: 0, endPoint y: 129, distance: 15.9
click at [0, 129] on div "Border 1px Border Size 1 px Back" at bounding box center [67, 126] width 135 height 84
click at [83, 160] on button "Back" at bounding box center [67, 157] width 124 height 21
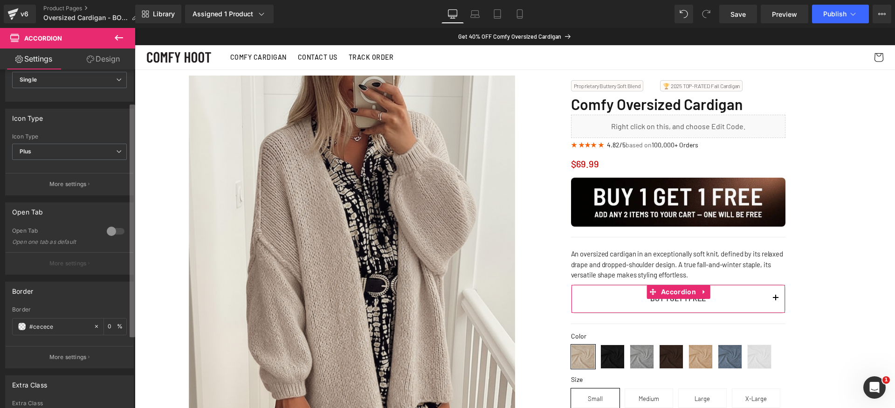
scroll to position [104, 0]
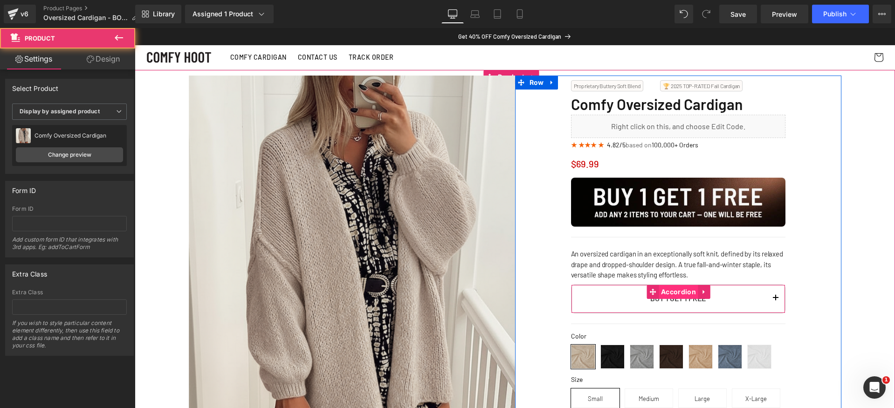
click at [672, 292] on span "Accordion" at bounding box center [679, 292] width 40 height 14
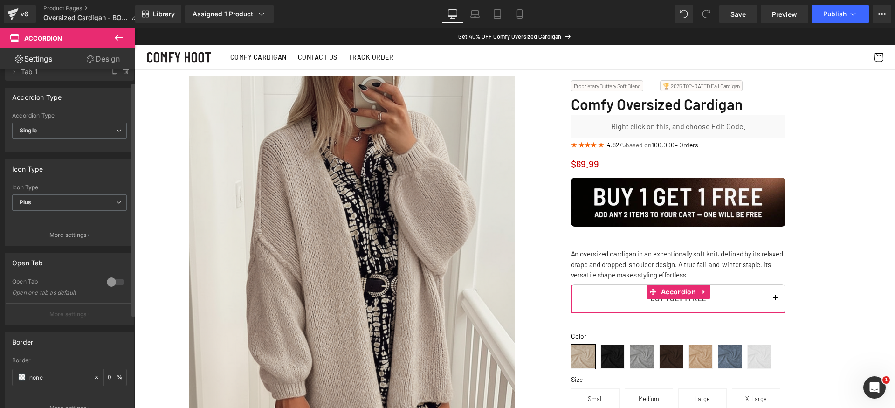
scroll to position [132, 0]
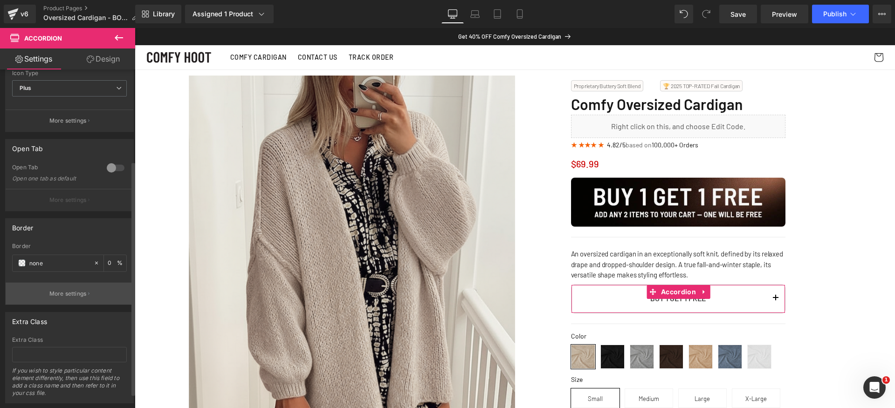
click at [68, 291] on p "More settings" at bounding box center [67, 293] width 37 height 8
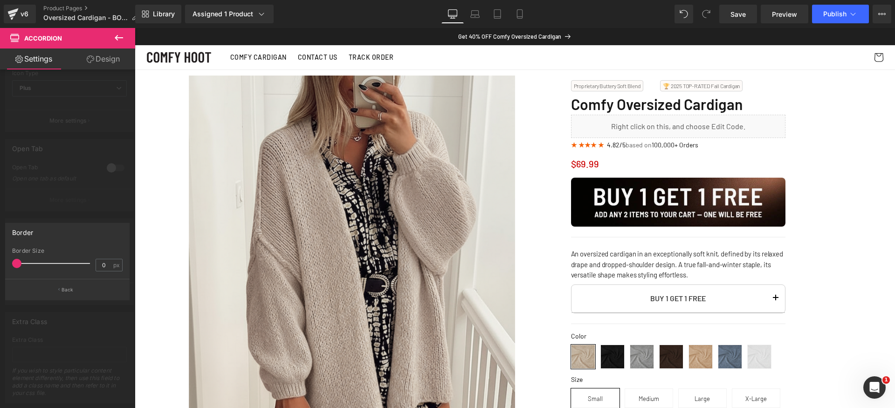
drag, startPoint x: 14, startPoint y: 261, endPoint x: 0, endPoint y: 259, distance: 14.1
click at [0, 259] on div "Border 0px Border Size 0 px Back" at bounding box center [67, 258] width 135 height 84
click at [75, 285] on button "Back" at bounding box center [67, 289] width 124 height 21
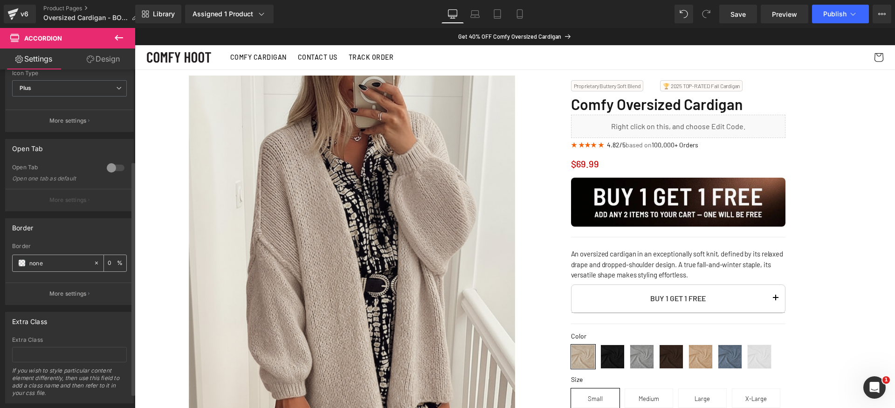
click at [21, 262] on span at bounding box center [21, 262] width 7 height 7
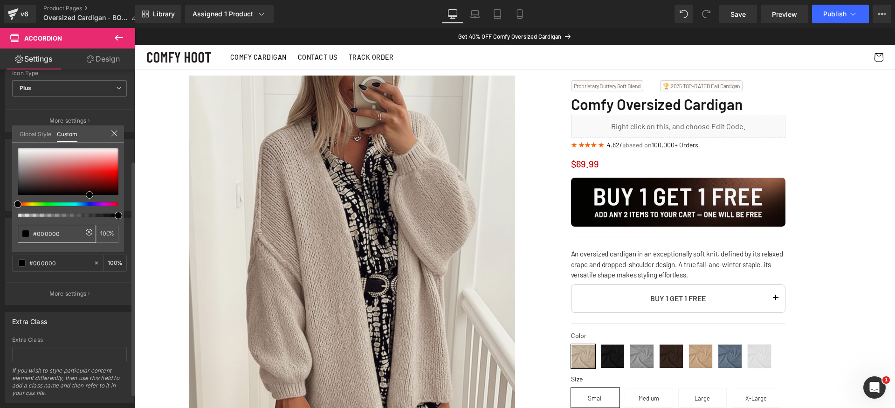
drag, startPoint x: 62, startPoint y: 174, endPoint x: 90, endPoint y: 230, distance: 62.1
click at [90, 230] on div "none 0 %" at bounding box center [68, 200] width 112 height 104
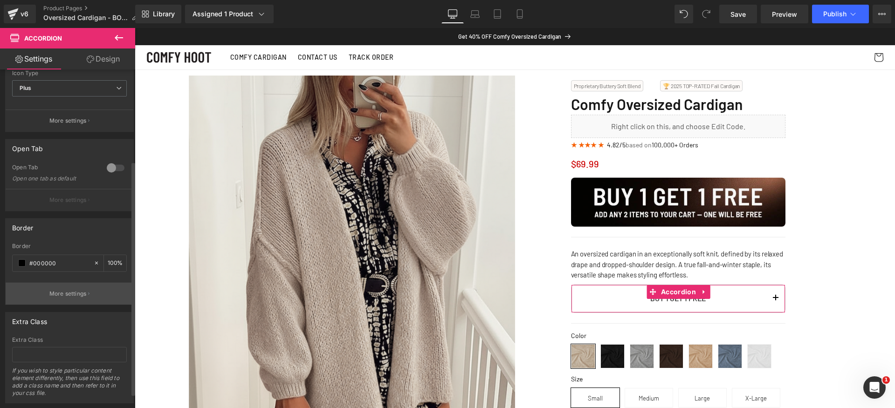
click at [51, 288] on button "More settings" at bounding box center [70, 294] width 128 height 22
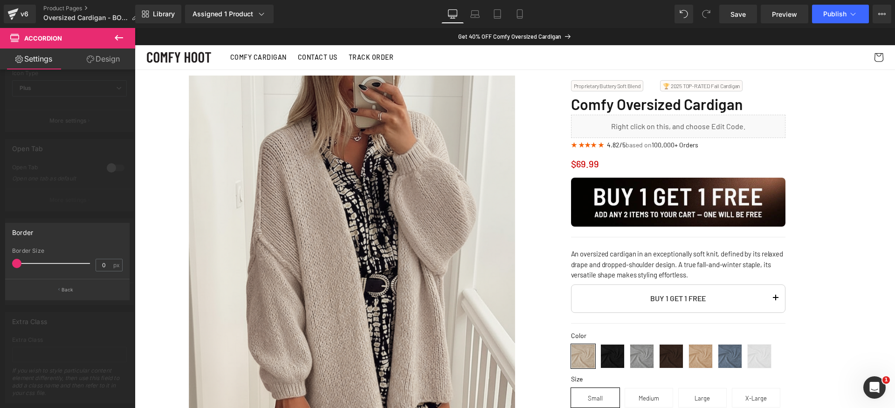
drag, startPoint x: 17, startPoint y: 262, endPoint x: 0, endPoint y: 257, distance: 18.0
click at [0, 257] on div "Border 0px Border Size 0 px Back" at bounding box center [67, 258] width 135 height 84
click at [769, 293] on div at bounding box center [515, 218] width 760 height 380
drag, startPoint x: 771, startPoint y: 296, endPoint x: 777, endPoint y: 296, distance: 6.5
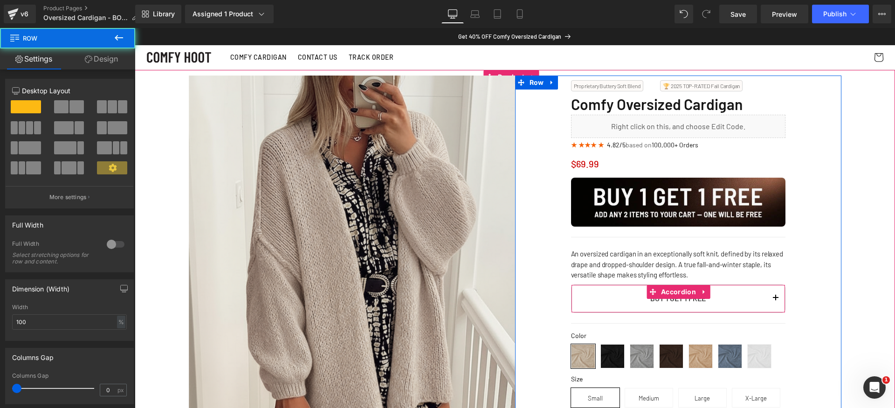
click at [776, 301] on span "button" at bounding box center [776, 301] width 0 height 0
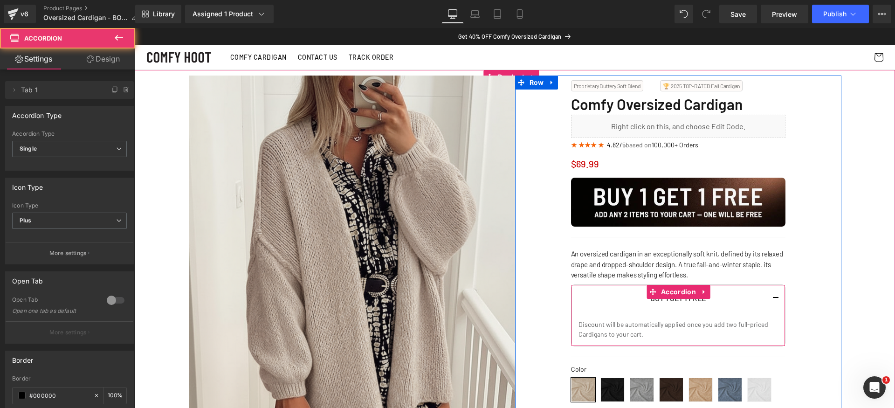
click at [776, 299] on button "button" at bounding box center [775, 299] width 19 height 28
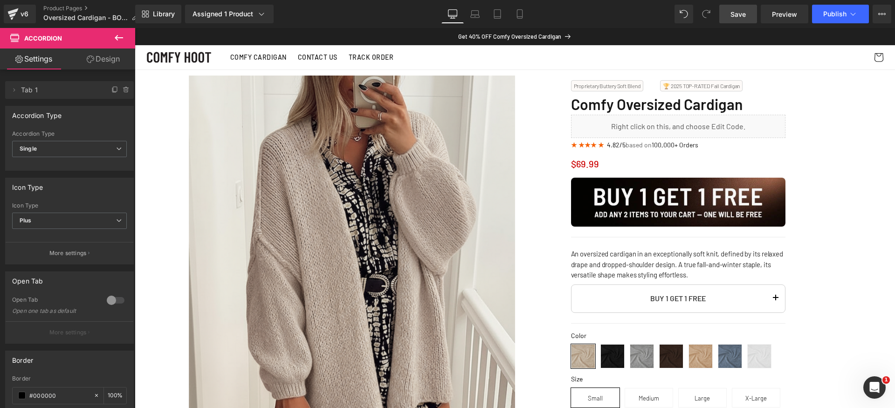
click at [737, 13] on span "Save" at bounding box center [738, 14] width 15 height 10
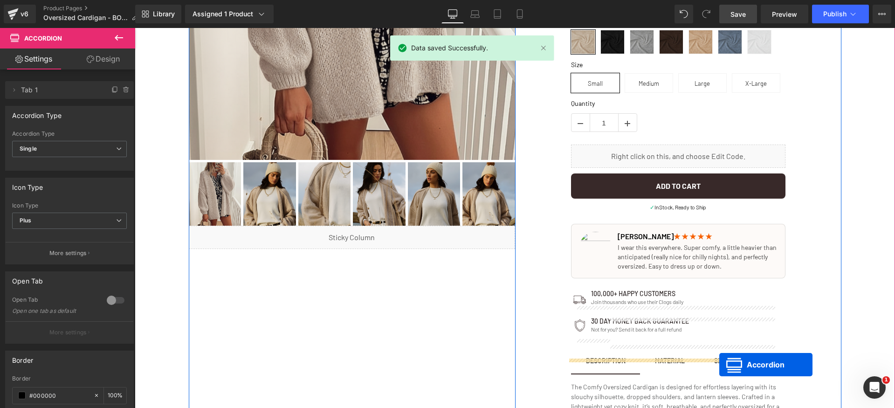
scroll to position [328, 0]
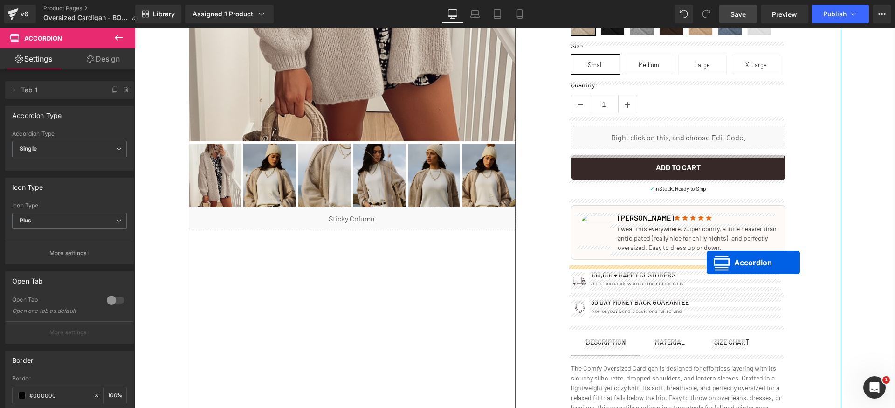
drag, startPoint x: 675, startPoint y: 171, endPoint x: 707, endPoint y: 262, distance: 96.6
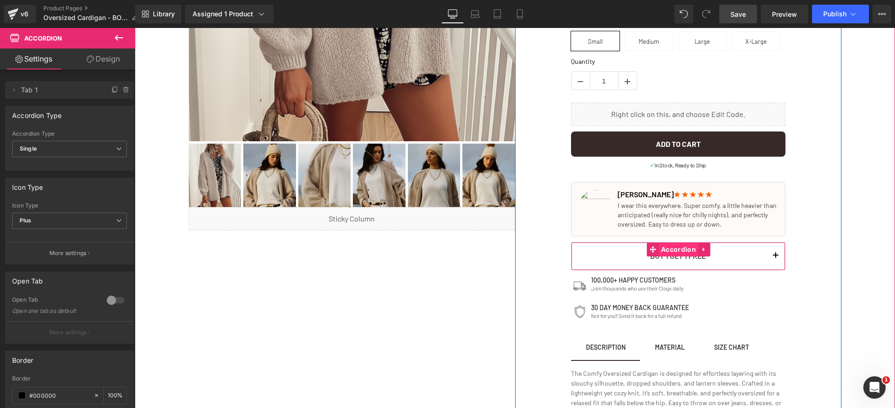
click at [675, 251] on span "Accordion" at bounding box center [679, 249] width 40 height 14
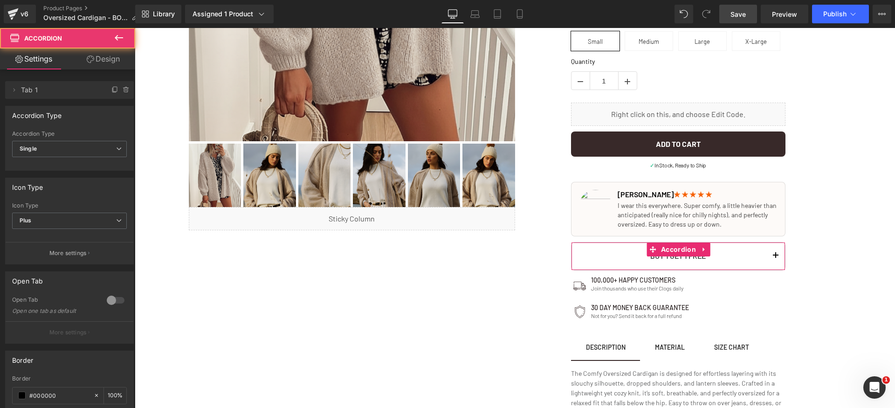
click at [95, 60] on link "Design" at bounding box center [103, 58] width 68 height 21
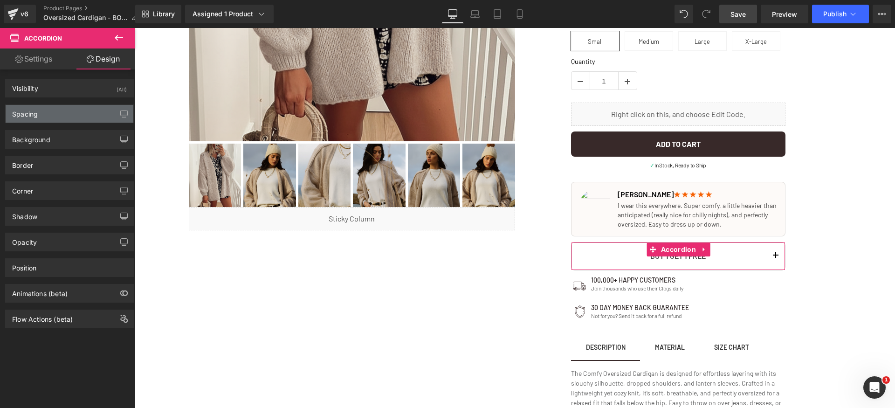
click at [66, 105] on div "Spacing" at bounding box center [70, 114] width 128 height 18
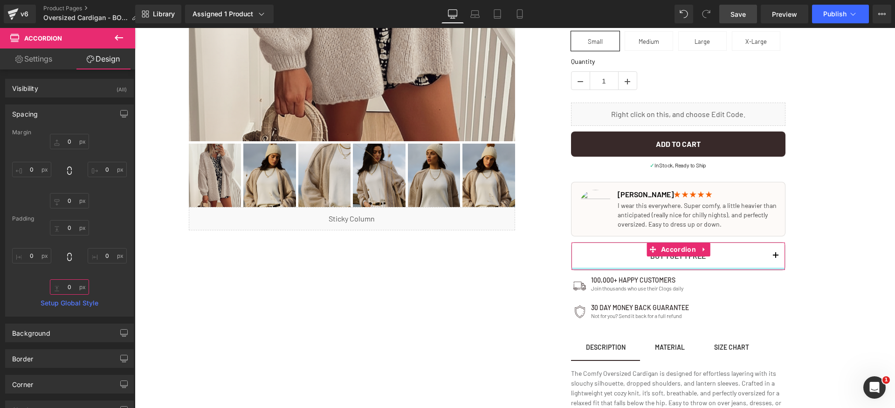
click at [69, 281] on input "0" at bounding box center [69, 286] width 39 height 15
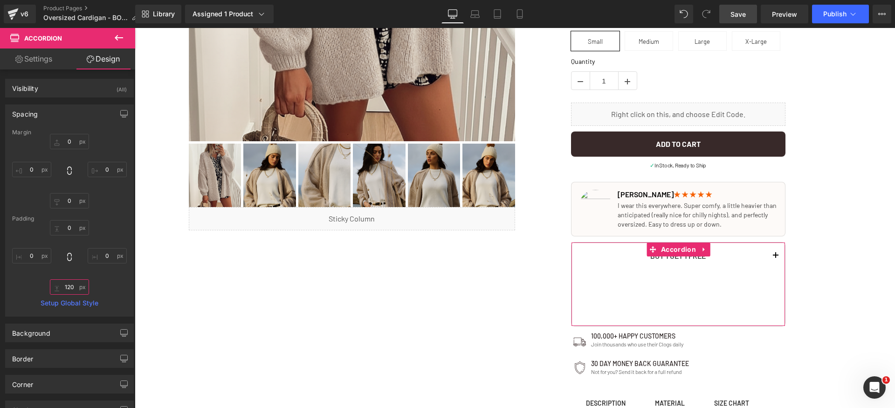
click at [70, 290] on input "120" at bounding box center [69, 286] width 39 height 15
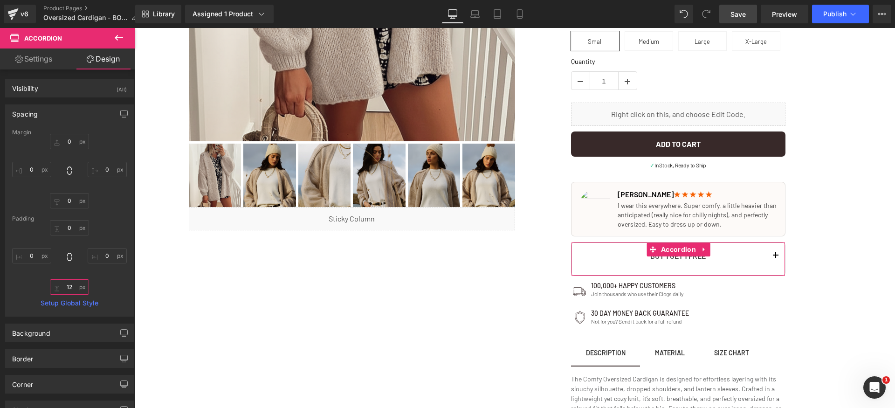
type input "12"
click at [107, 285] on div "0 0 12 0" at bounding box center [69, 257] width 115 height 75
click at [74, 289] on input "12" at bounding box center [69, 286] width 39 height 15
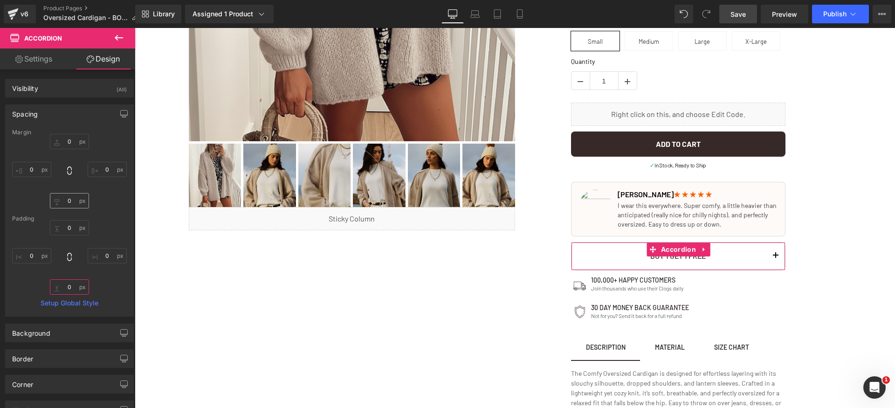
type input "0"
click at [71, 200] on input "0" at bounding box center [69, 200] width 39 height 15
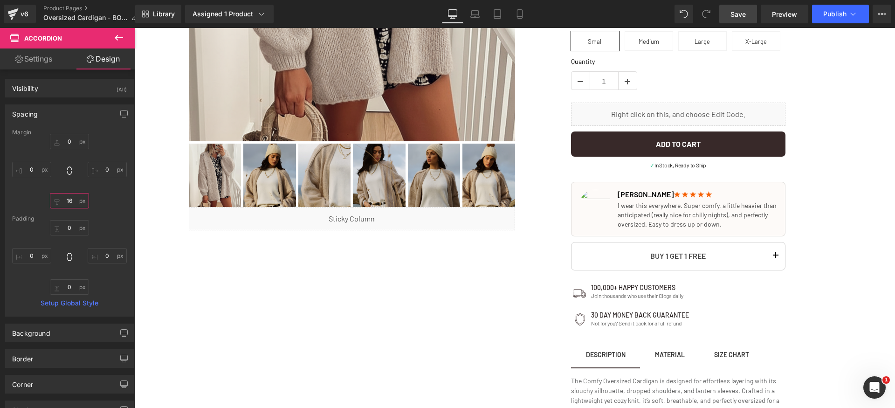
type input "16"
click at [752, 15] on link "Save" at bounding box center [738, 14] width 38 height 19
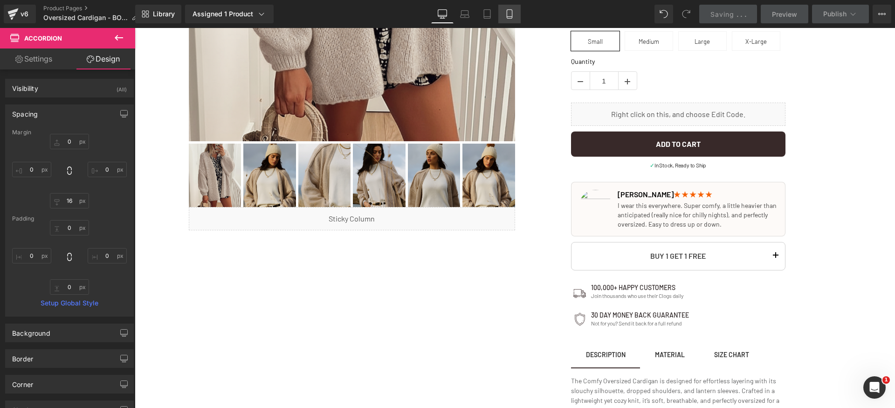
click at [503, 17] on div "Desktop Laptop Tablet Mobile" at bounding box center [476, 14] width 90 height 19
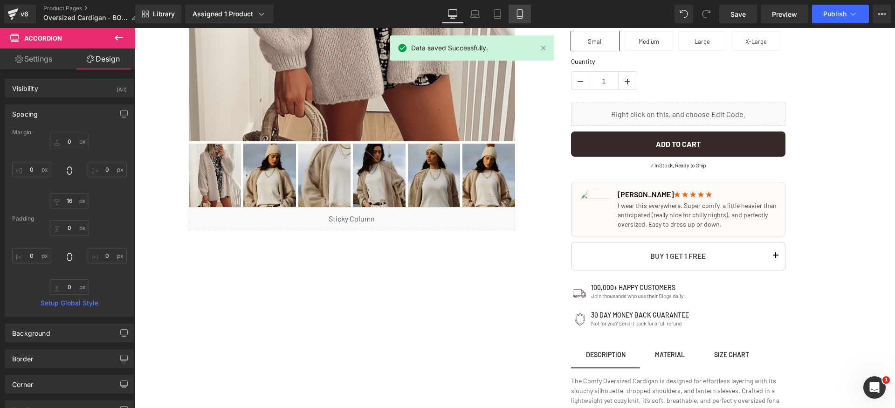
click at [517, 16] on icon at bounding box center [519, 13] width 9 height 9
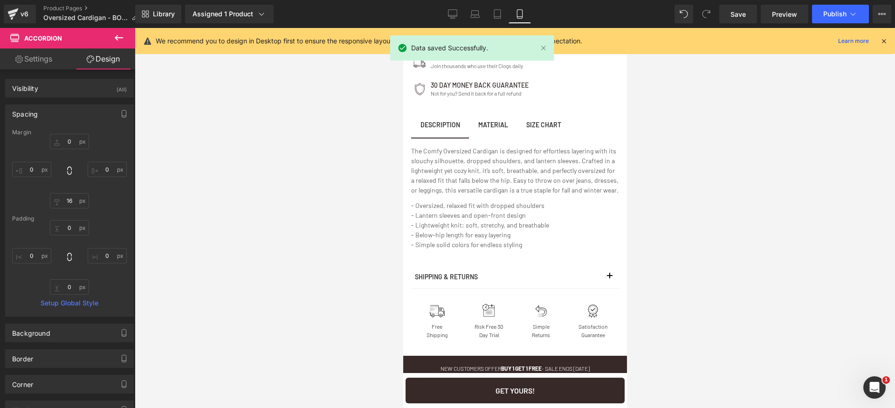
scroll to position [741, 0]
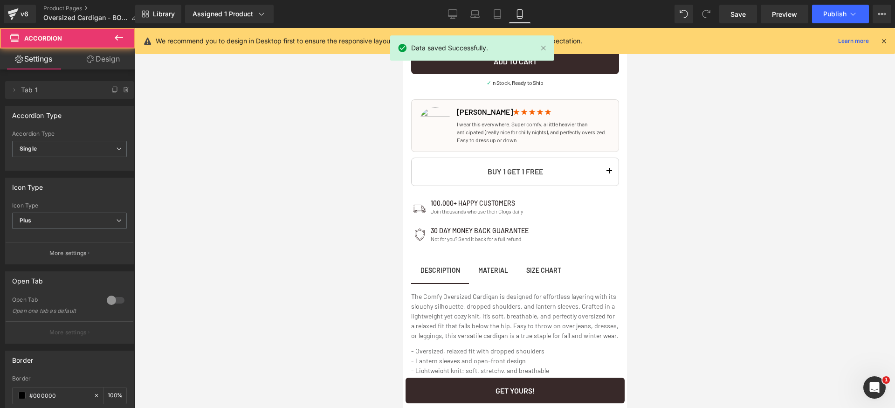
click at [606, 171] on div "Proprietary Buttery Soft Blend Text Block 🏆 2025 TOP-RATED Fall Cardigan Text B…" at bounding box center [514, 83] width 213 height 821
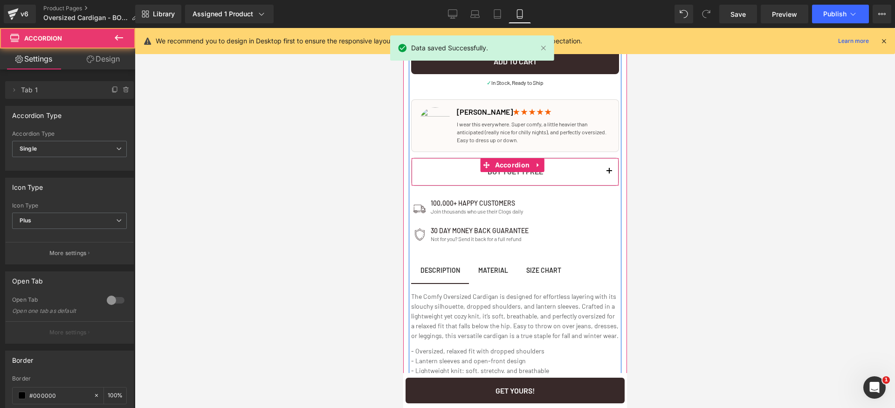
click at [605, 169] on button "button" at bounding box center [609, 172] width 19 height 28
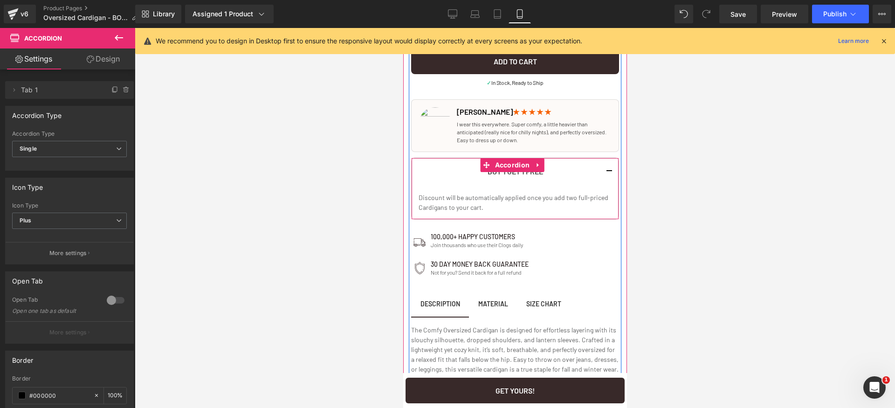
click at [601, 167] on button "button" at bounding box center [609, 172] width 19 height 28
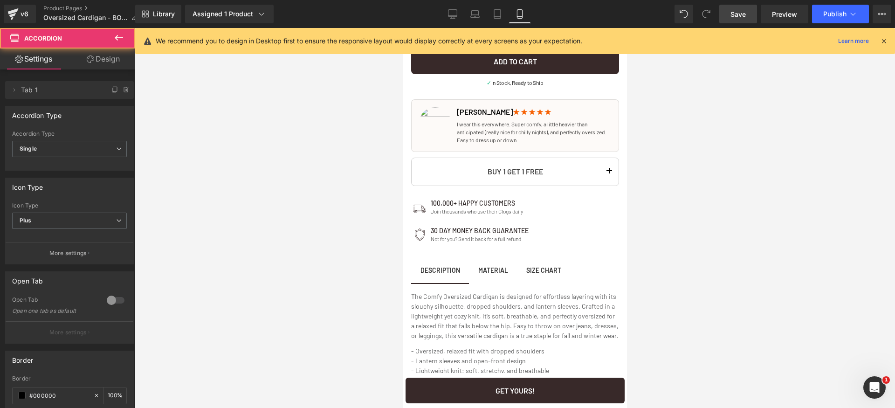
click at [741, 19] on span "Save" at bounding box center [738, 14] width 15 height 10
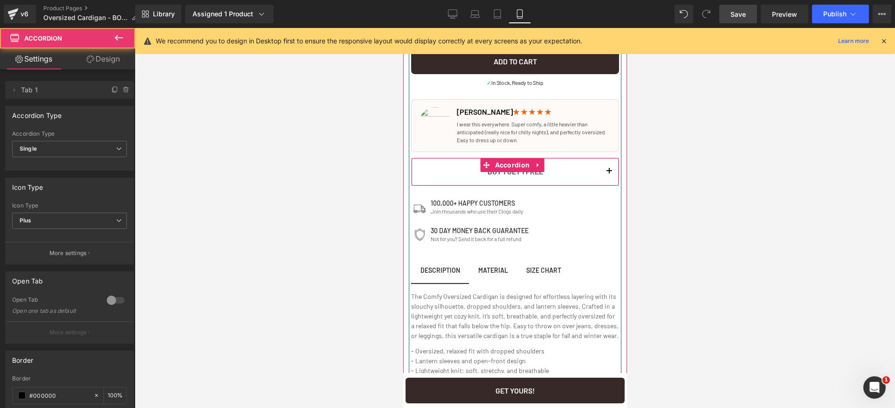
click at [604, 167] on button "button" at bounding box center [609, 172] width 19 height 28
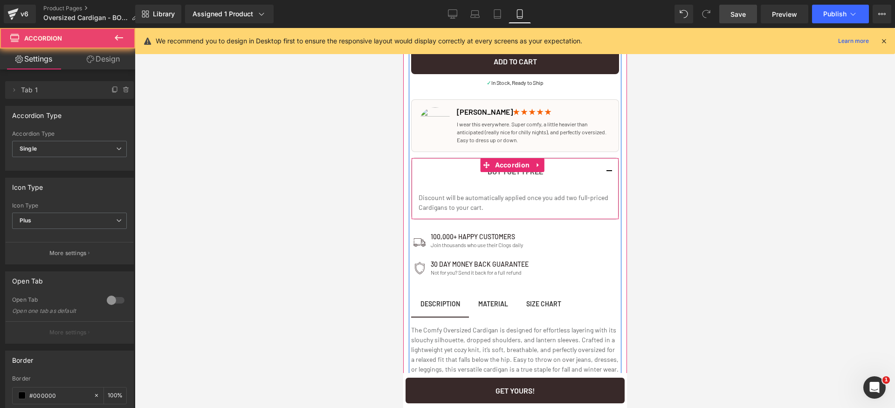
click at [601, 170] on button "button" at bounding box center [609, 172] width 19 height 28
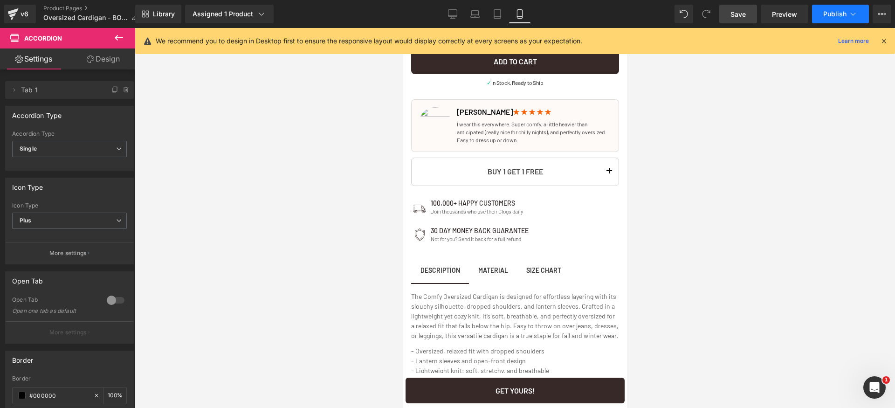
click at [838, 15] on span "Publish" at bounding box center [834, 13] width 23 height 7
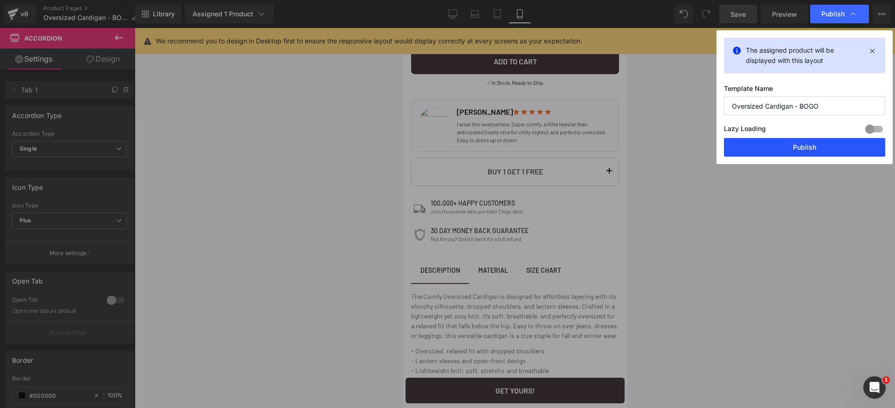
click at [811, 147] on button "Publish" at bounding box center [804, 147] width 161 height 19
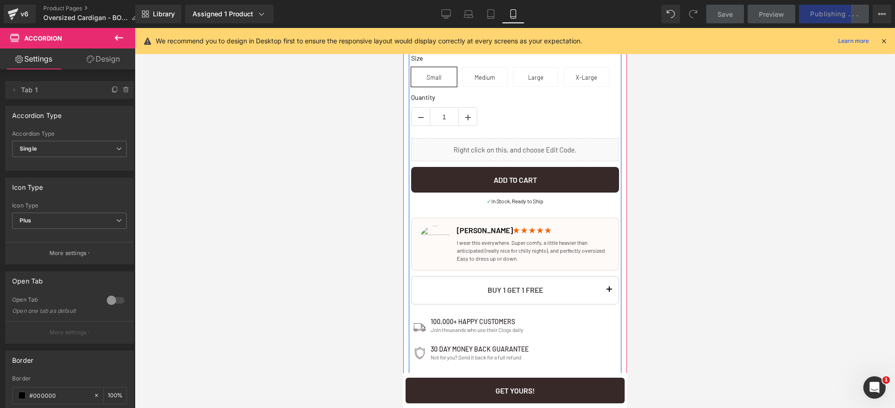
scroll to position [629, 0]
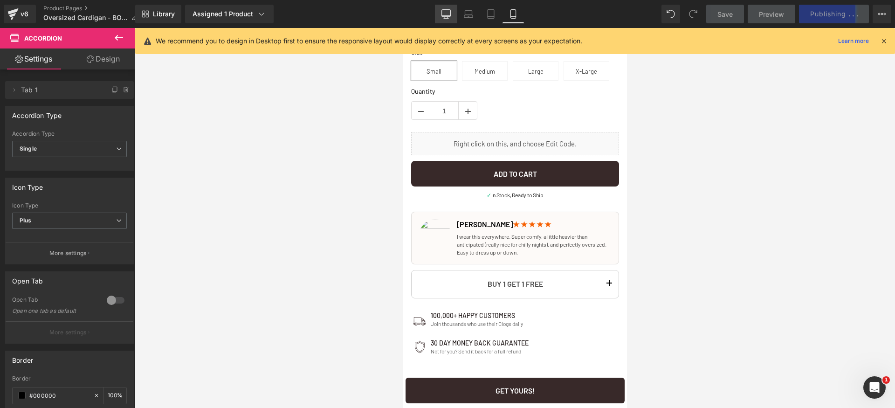
click at [448, 13] on icon at bounding box center [445, 13] width 9 height 9
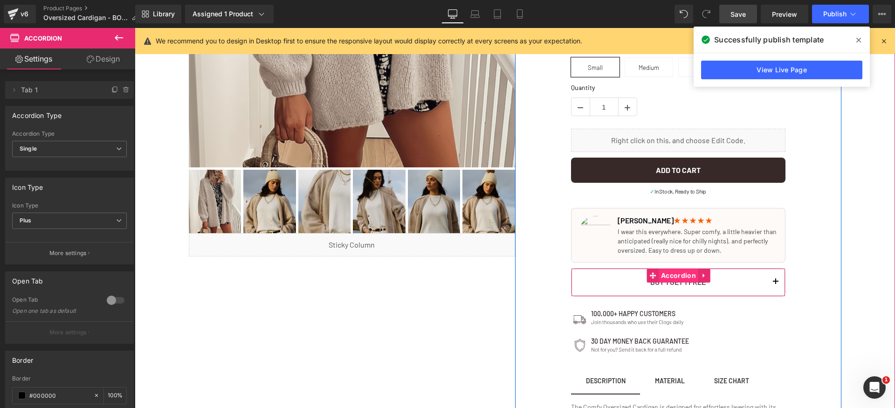
click at [674, 274] on span "Accordion" at bounding box center [679, 276] width 40 height 14
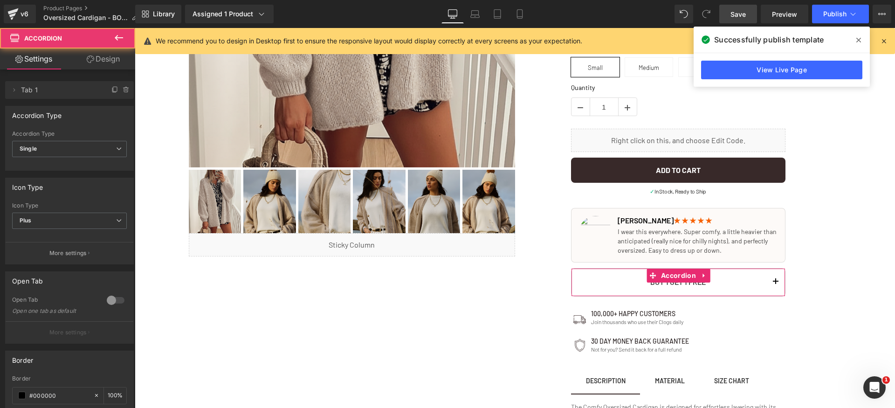
click at [106, 52] on link "Design" at bounding box center [103, 58] width 68 height 21
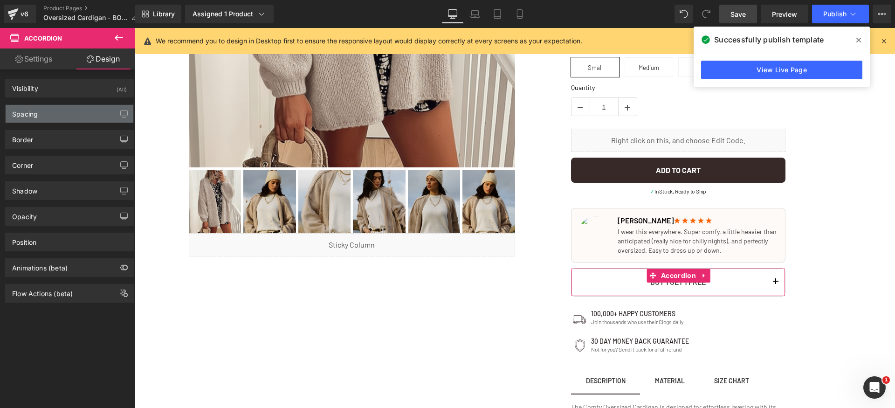
click at [52, 120] on div "Spacing" at bounding box center [70, 114] width 128 height 18
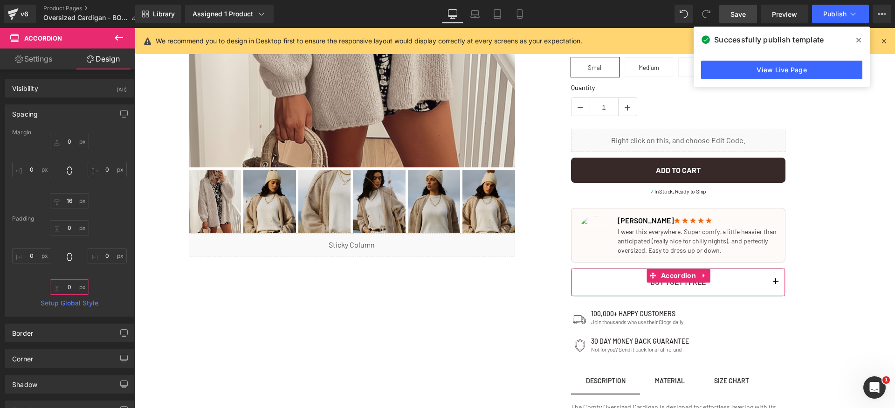
click at [71, 287] on input "text" at bounding box center [69, 286] width 39 height 15
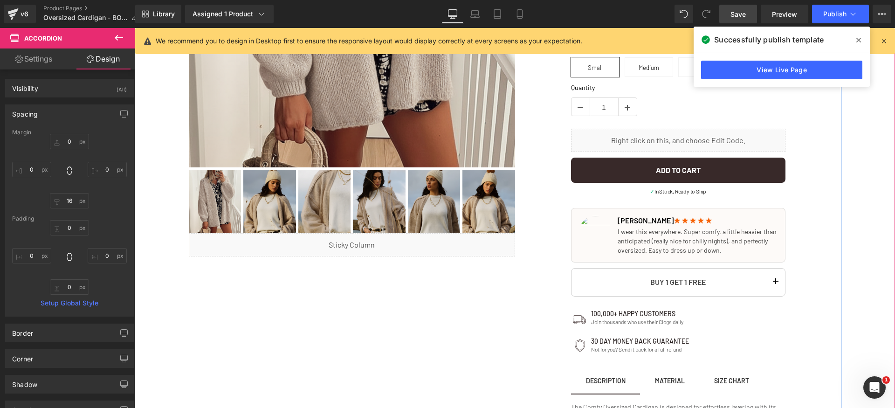
click at [766, 278] on button "button" at bounding box center [775, 283] width 19 height 28
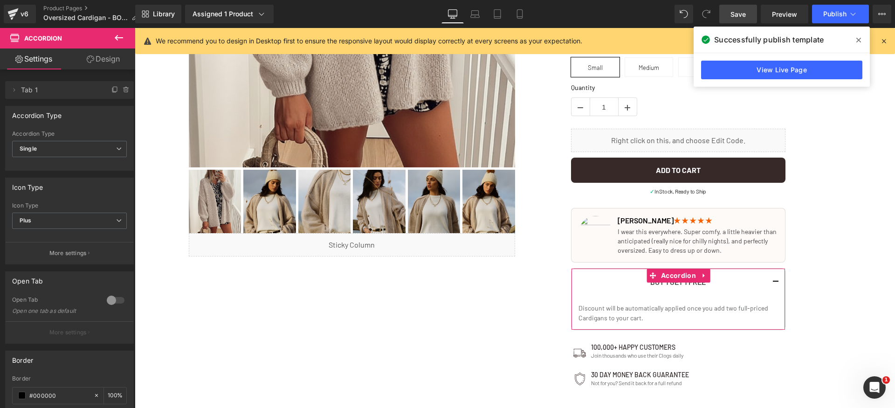
click at [109, 68] on link "Design" at bounding box center [103, 58] width 68 height 21
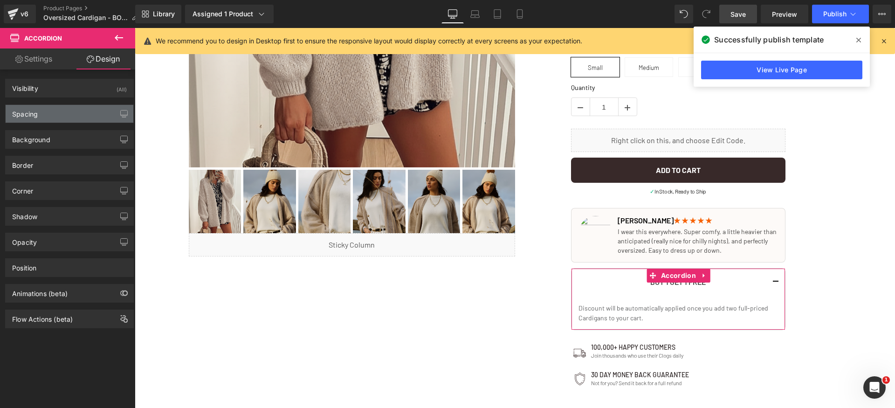
click at [60, 122] on div "Spacing [GEOGRAPHIC_DATA] [GEOGRAPHIC_DATA] Setup Global Style" at bounding box center [69, 113] width 129 height 19
click at [63, 114] on div "Spacing" at bounding box center [70, 114] width 128 height 18
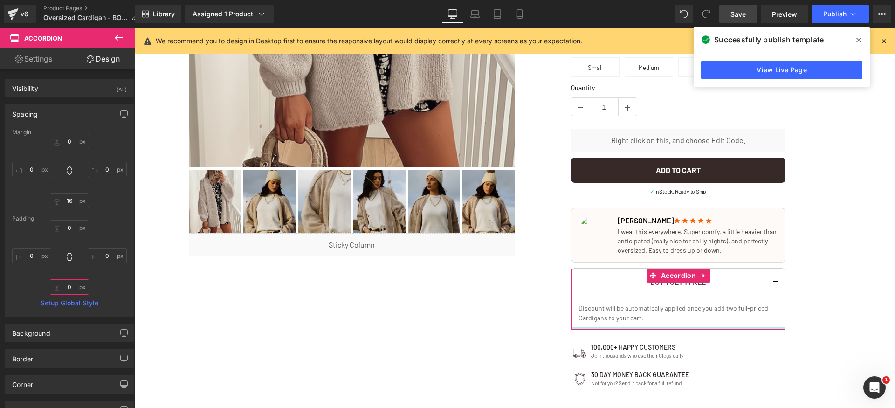
click at [73, 288] on input "text" at bounding box center [69, 286] width 39 height 15
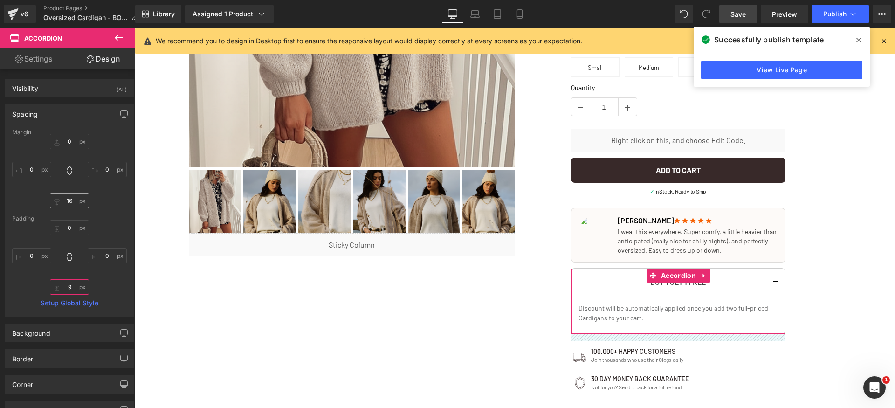
type input "10"
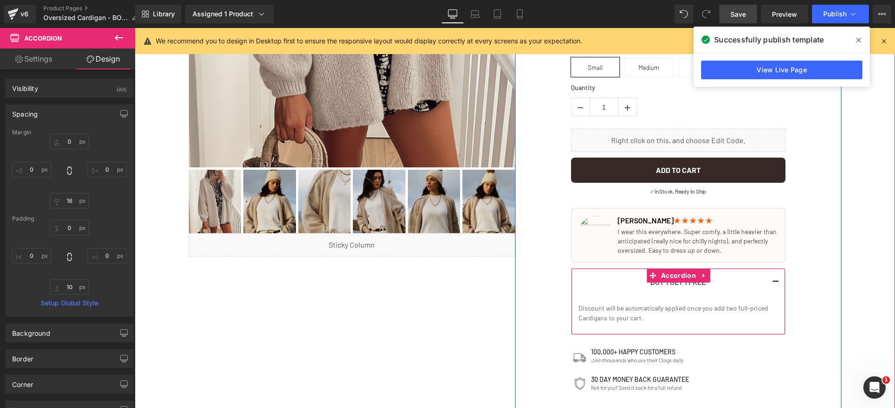
click at [773, 279] on button "button" at bounding box center [775, 283] width 19 height 28
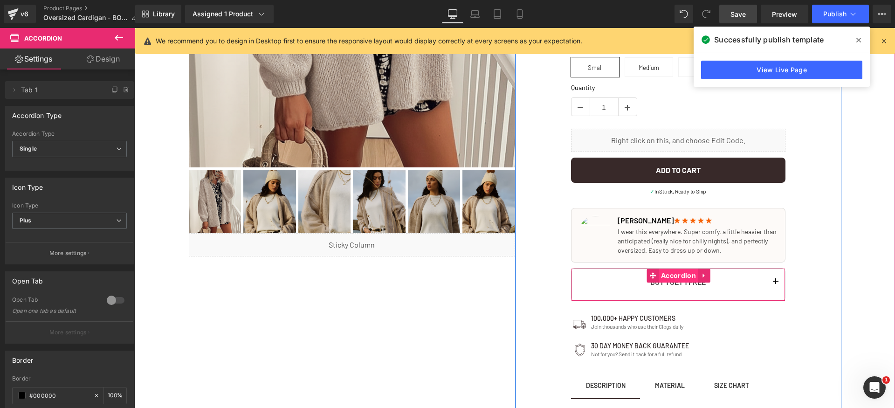
click at [673, 274] on span "Accordion" at bounding box center [679, 276] width 40 height 14
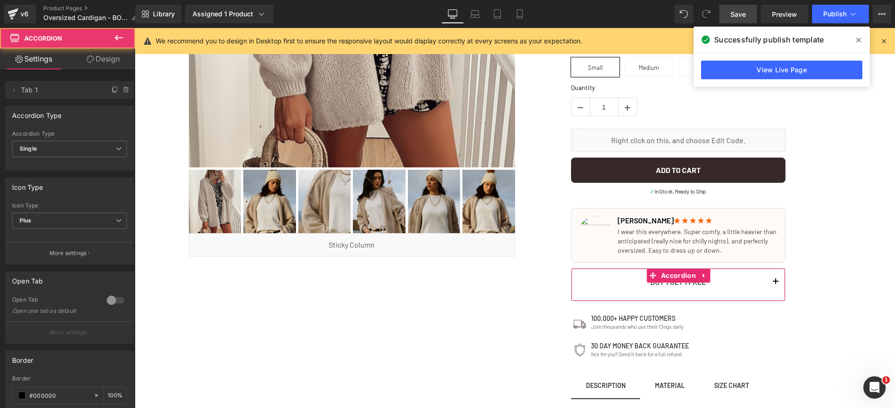
click at [103, 65] on link "Design" at bounding box center [103, 58] width 68 height 21
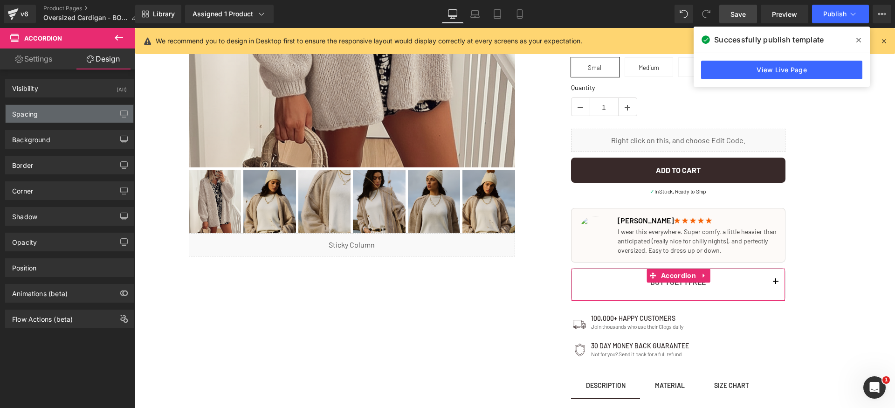
click at [64, 117] on div "Spacing" at bounding box center [70, 114] width 128 height 18
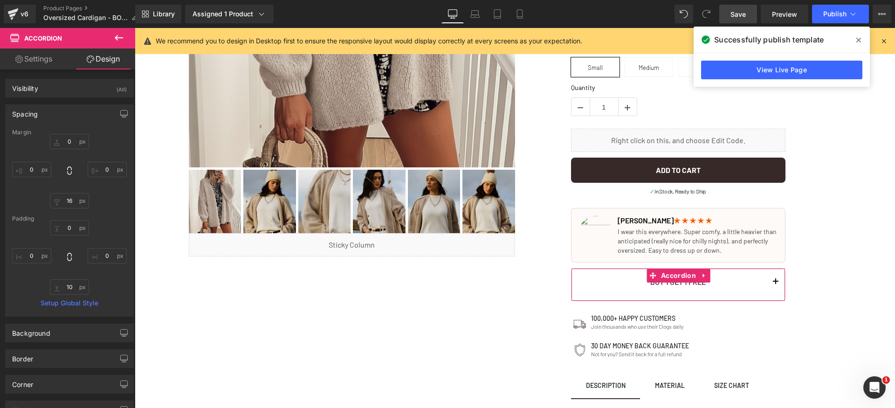
click at [71, 295] on div "Margin 0 0 16 0 [GEOGRAPHIC_DATA] 0 0 10 0 Setup Global Style" at bounding box center [70, 222] width 128 height 187
click at [77, 289] on input "10" at bounding box center [69, 286] width 39 height 15
type input "5"
click at [71, 228] on input "0" at bounding box center [69, 227] width 39 height 15
drag, startPoint x: 69, startPoint y: 227, endPoint x: 49, endPoint y: 229, distance: 19.2
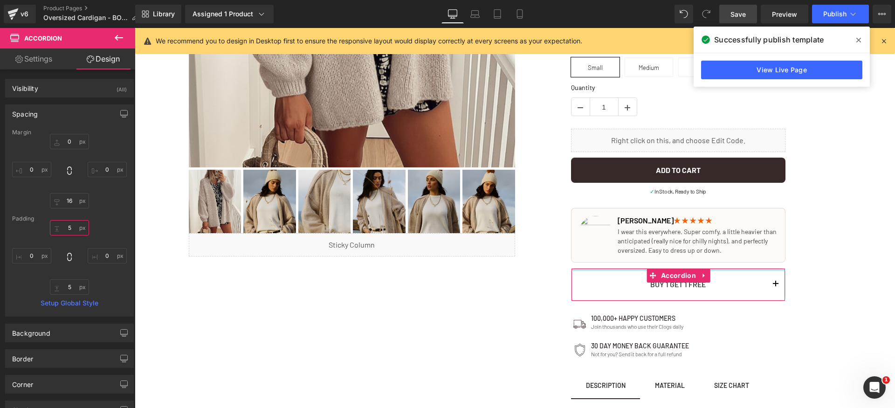
click at [50, 227] on input "5" at bounding box center [69, 227] width 39 height 15
type input "4"
click at [50, 288] on input "5" at bounding box center [69, 286] width 39 height 15
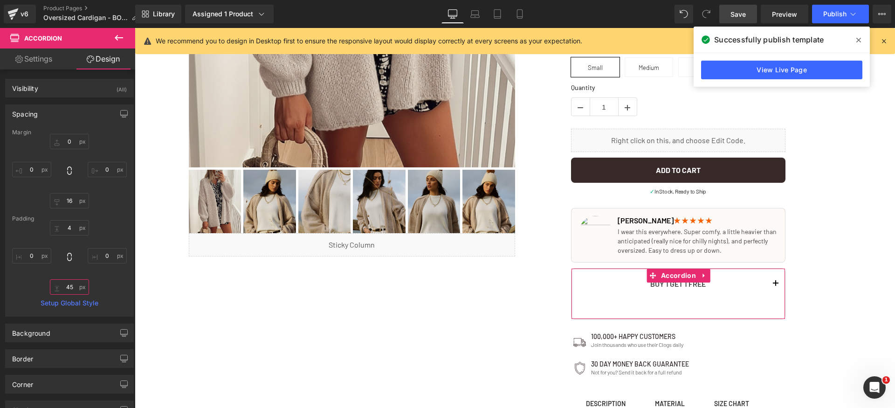
click at [64, 287] on input "45" at bounding box center [69, 286] width 39 height 15
type input "3"
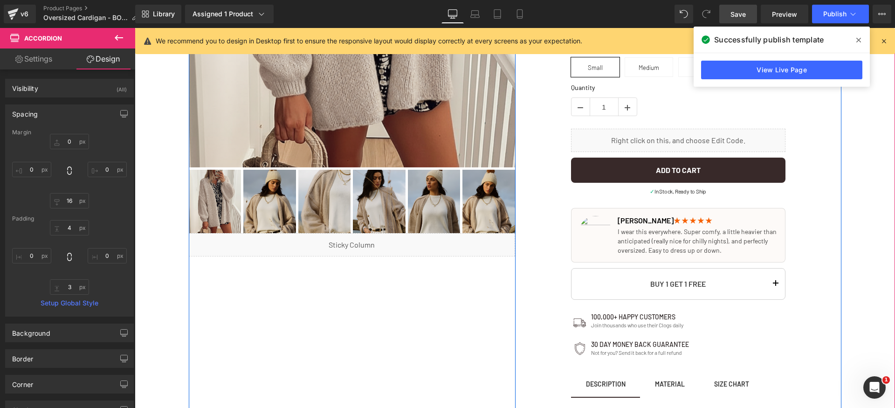
click at [757, 284] on p "BUY 1 GET 1 FREE" at bounding box center [678, 284] width 176 height 14
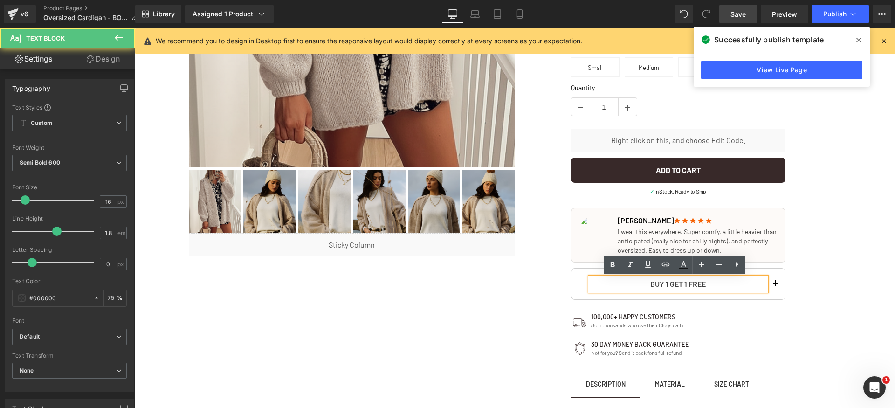
click at [776, 286] on span "button" at bounding box center [776, 286] width 0 height 0
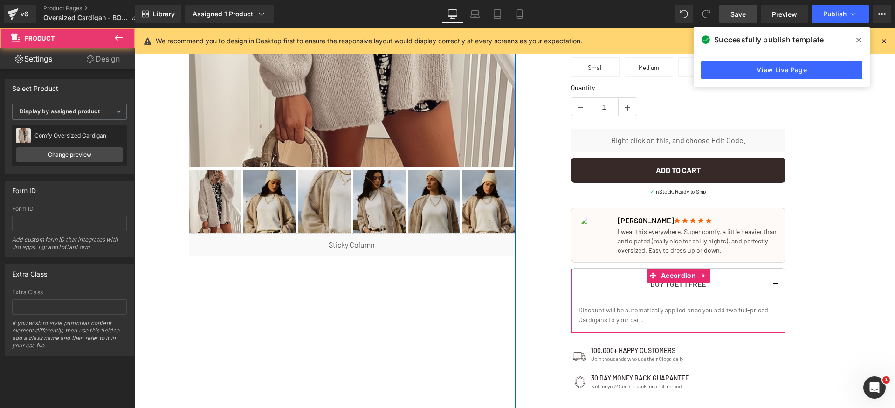
click at [769, 278] on button "button" at bounding box center [775, 284] width 19 height 28
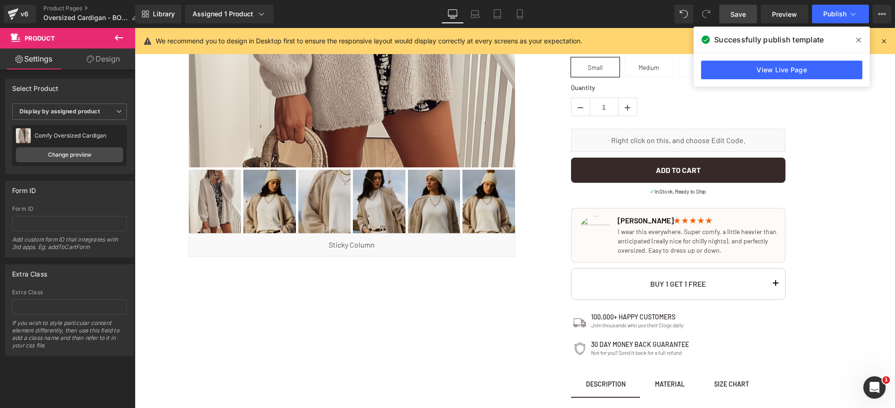
click at [738, 11] on span "Save" at bounding box center [738, 14] width 15 height 10
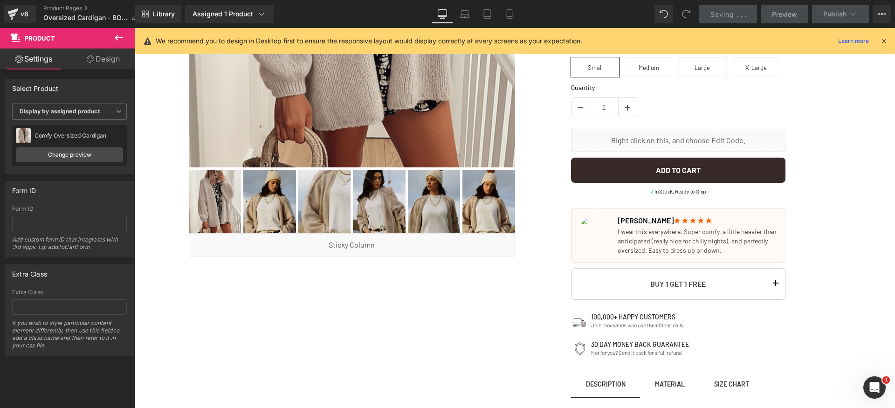
drag, startPoint x: 882, startPoint y: 41, endPoint x: 717, endPoint y: 1, distance: 169.3
click at [882, 41] on icon at bounding box center [884, 41] width 8 height 8
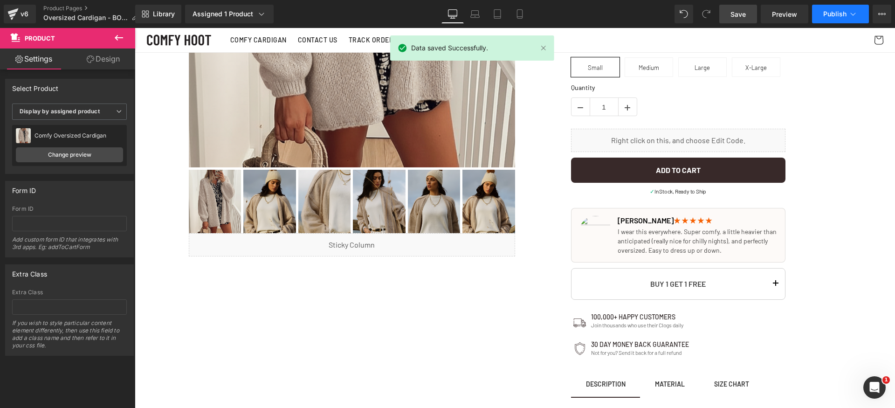
click at [847, 15] on button "Publish" at bounding box center [840, 14] width 57 height 19
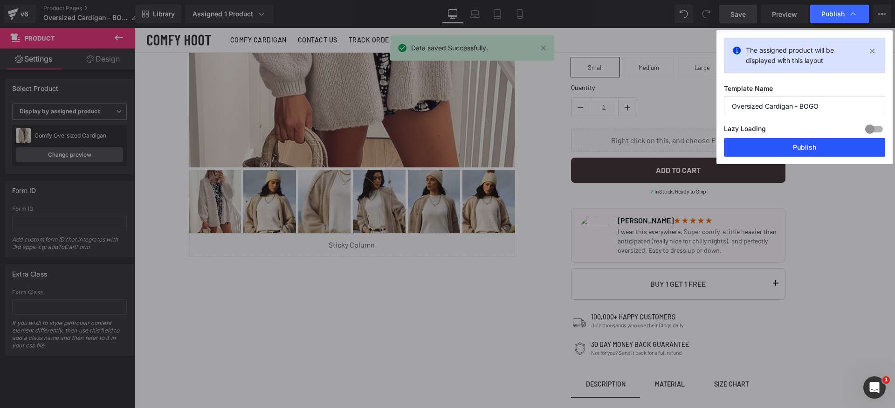
click at [843, 147] on button "Publish" at bounding box center [804, 147] width 161 height 19
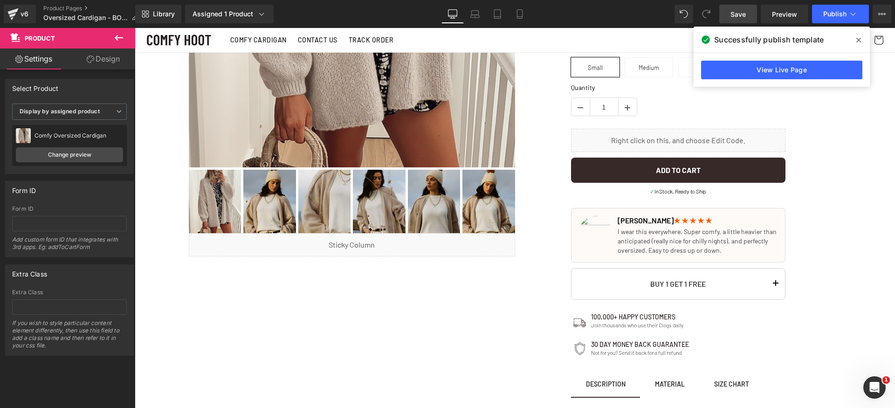
click at [864, 39] on span at bounding box center [858, 40] width 15 height 15
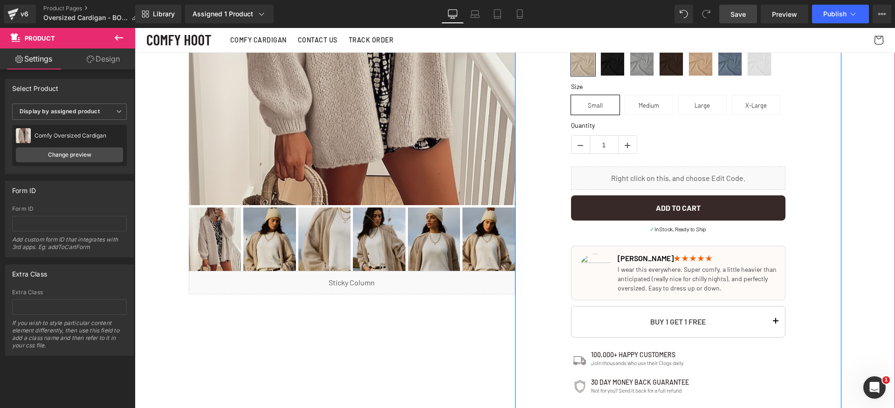
scroll to position [179, 0]
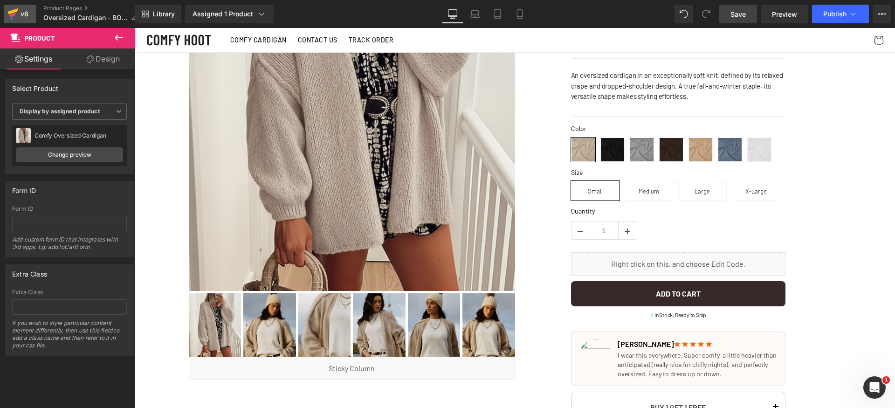
click at [20, 13] on div "v6" at bounding box center [25, 14] width 12 height 12
